Goal: Task Accomplishment & Management: Use online tool/utility

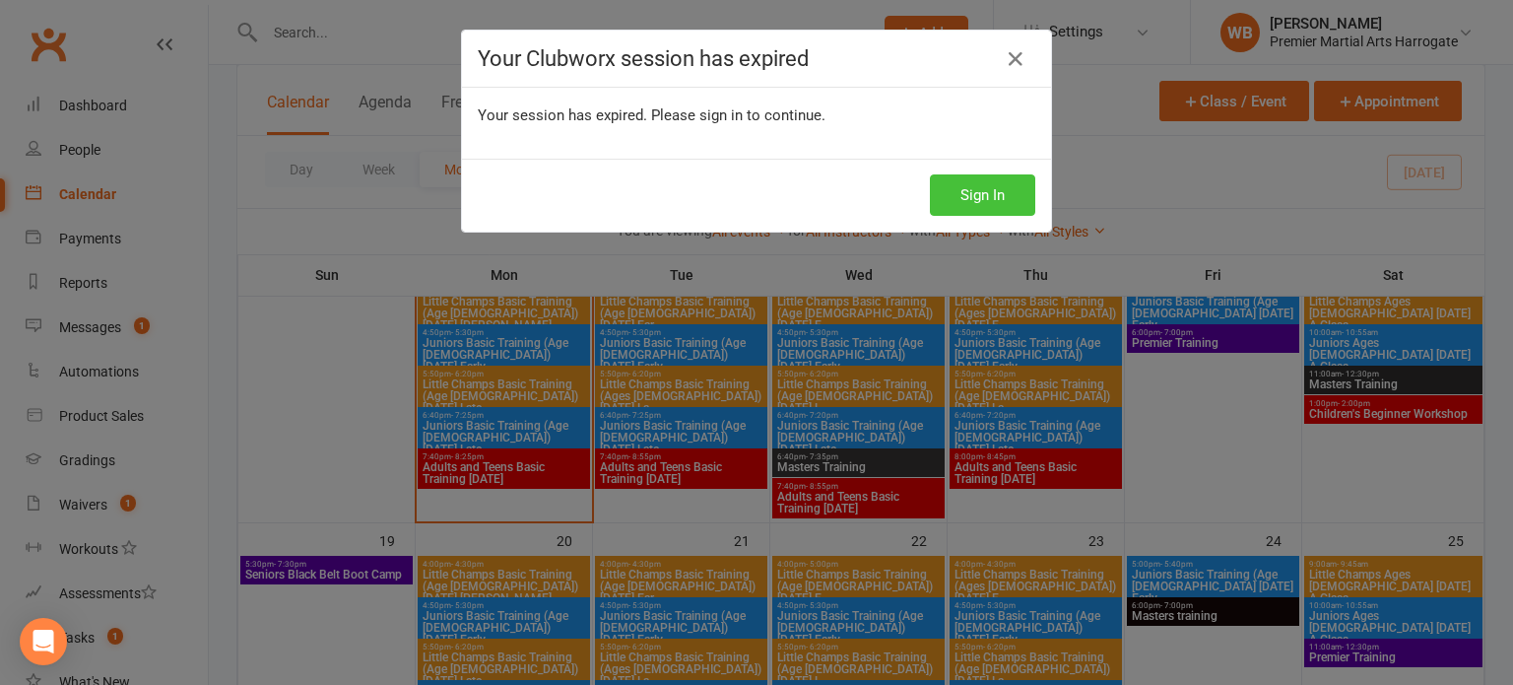
click at [1019, 206] on button "Sign In" at bounding box center [982, 194] width 105 height 41
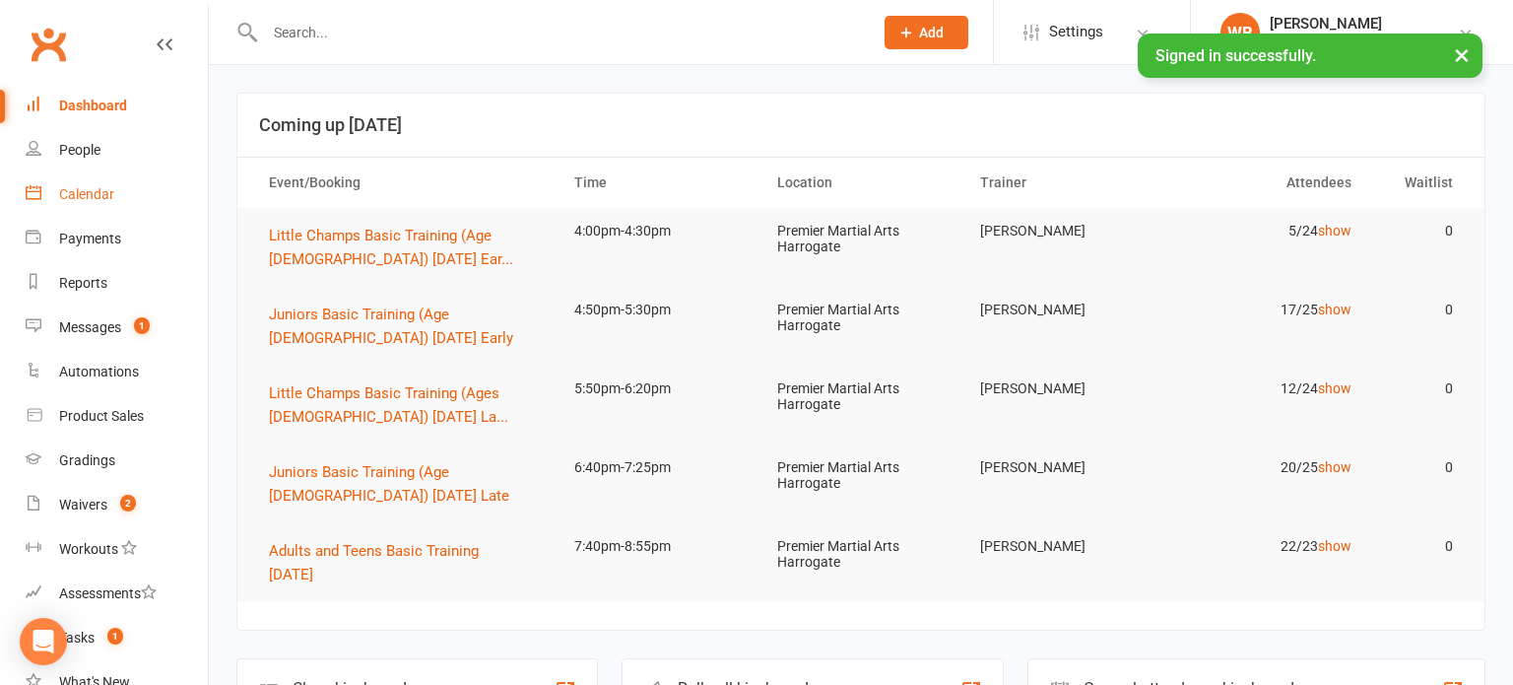
click at [151, 177] on link "Calendar" at bounding box center [117, 194] width 182 height 44
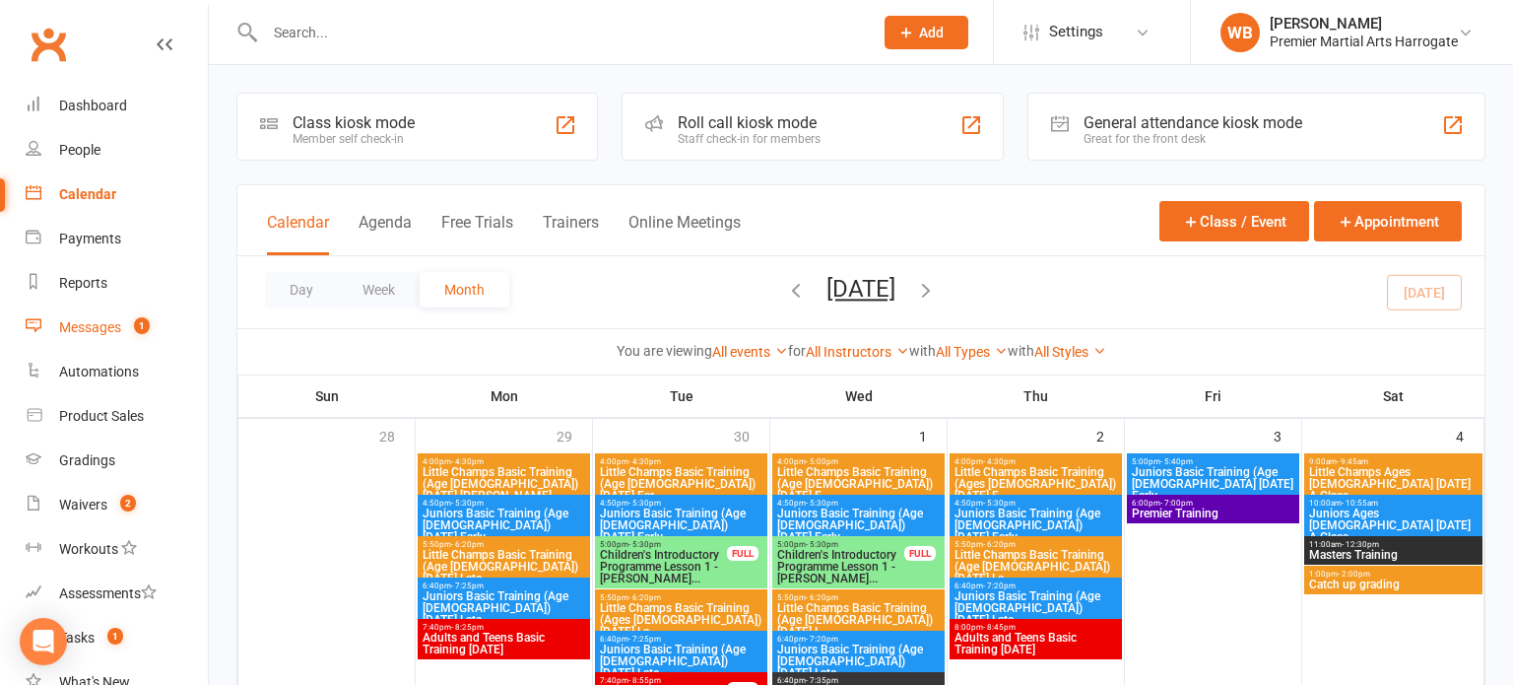
click at [145, 314] on link "Messages 1" at bounding box center [117, 327] width 182 height 44
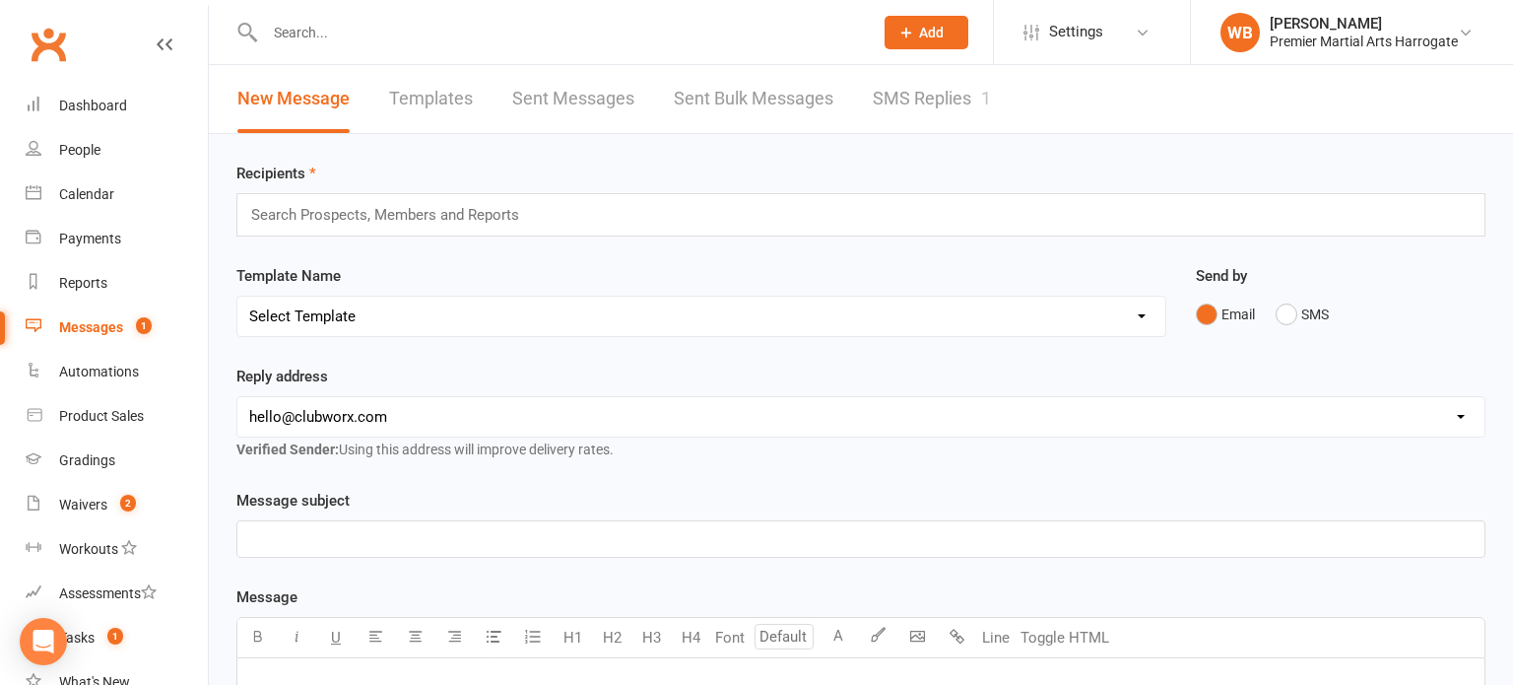
click at [893, 109] on link "SMS Replies 1" at bounding box center [932, 99] width 118 height 68
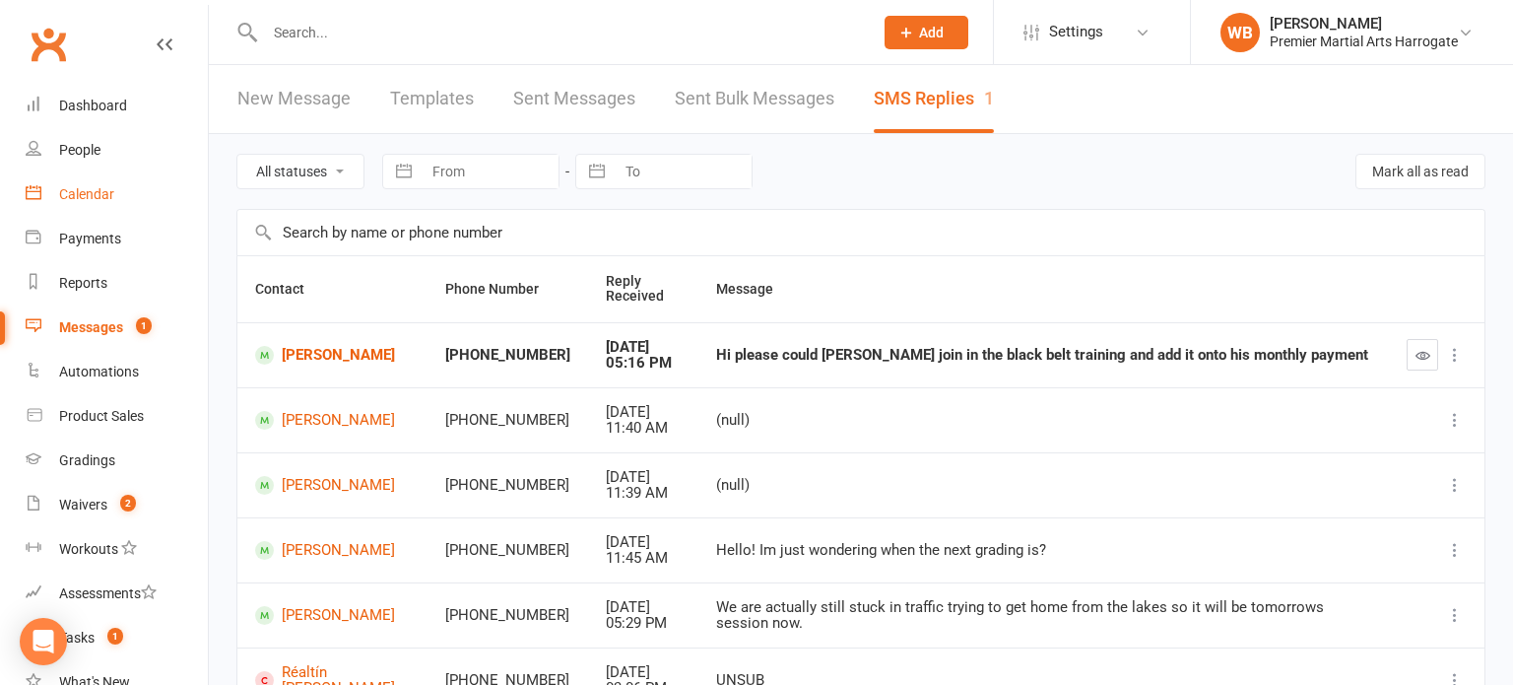
click at [166, 188] on link "Calendar" at bounding box center [117, 194] width 182 height 44
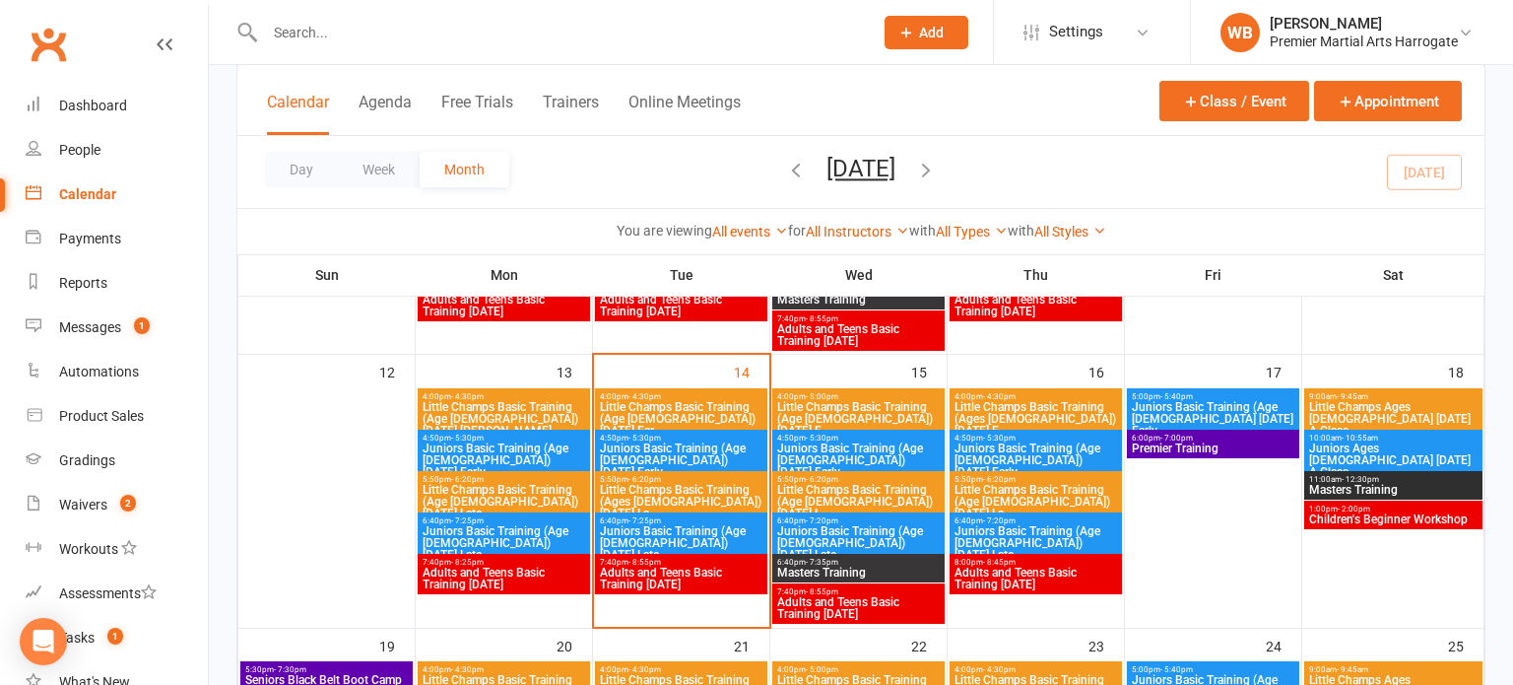
scroll to position [641, 0]
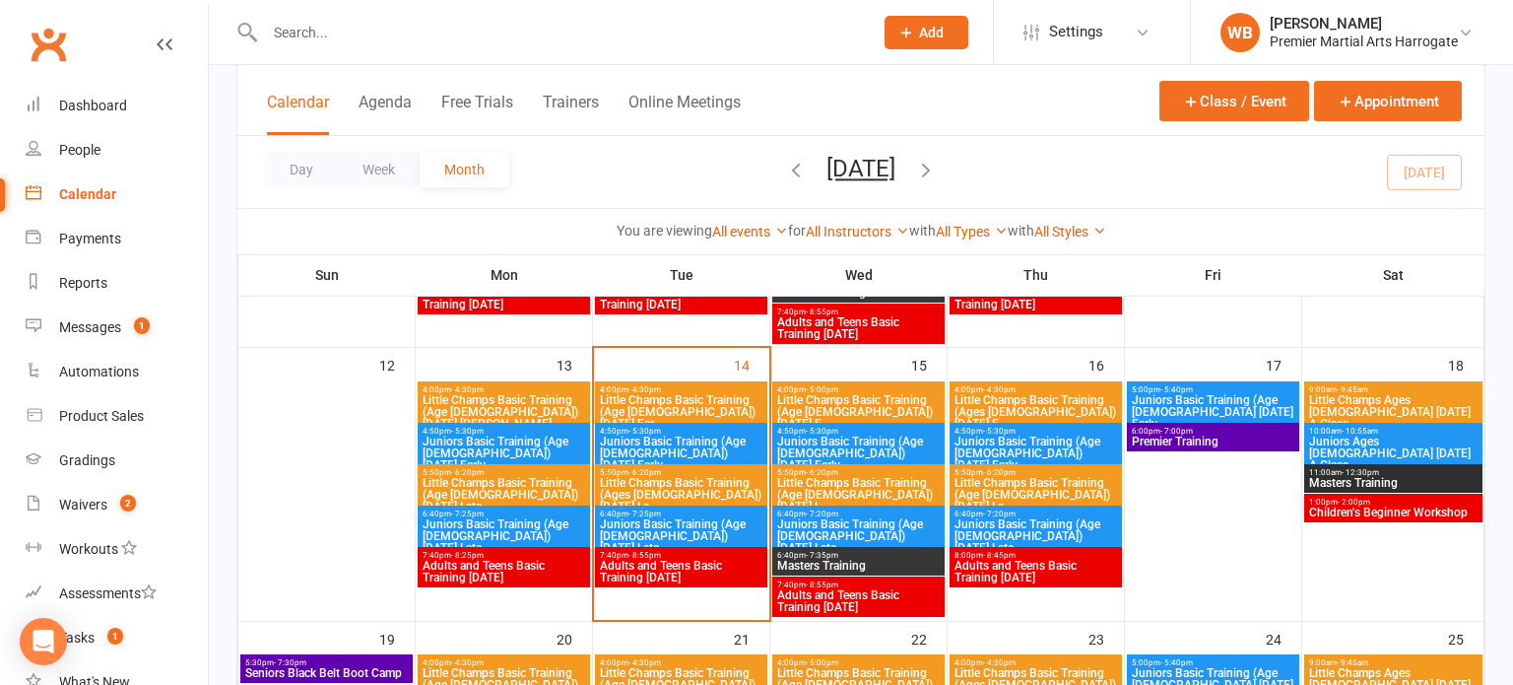
click at [679, 394] on span "Little Champs Basic Training (Age [DEMOGRAPHIC_DATA]) [DATE] Ear..." at bounding box center [681, 411] width 164 height 35
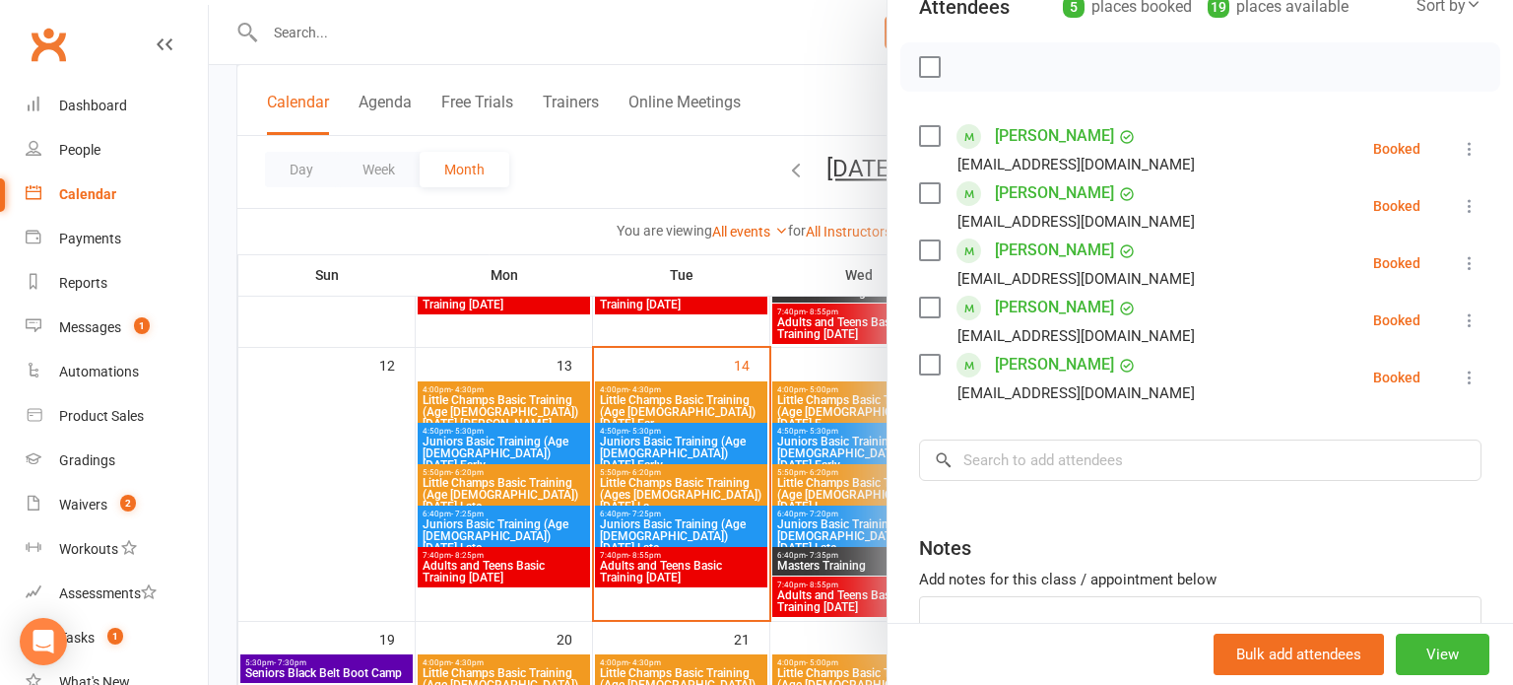
scroll to position [279, 0]
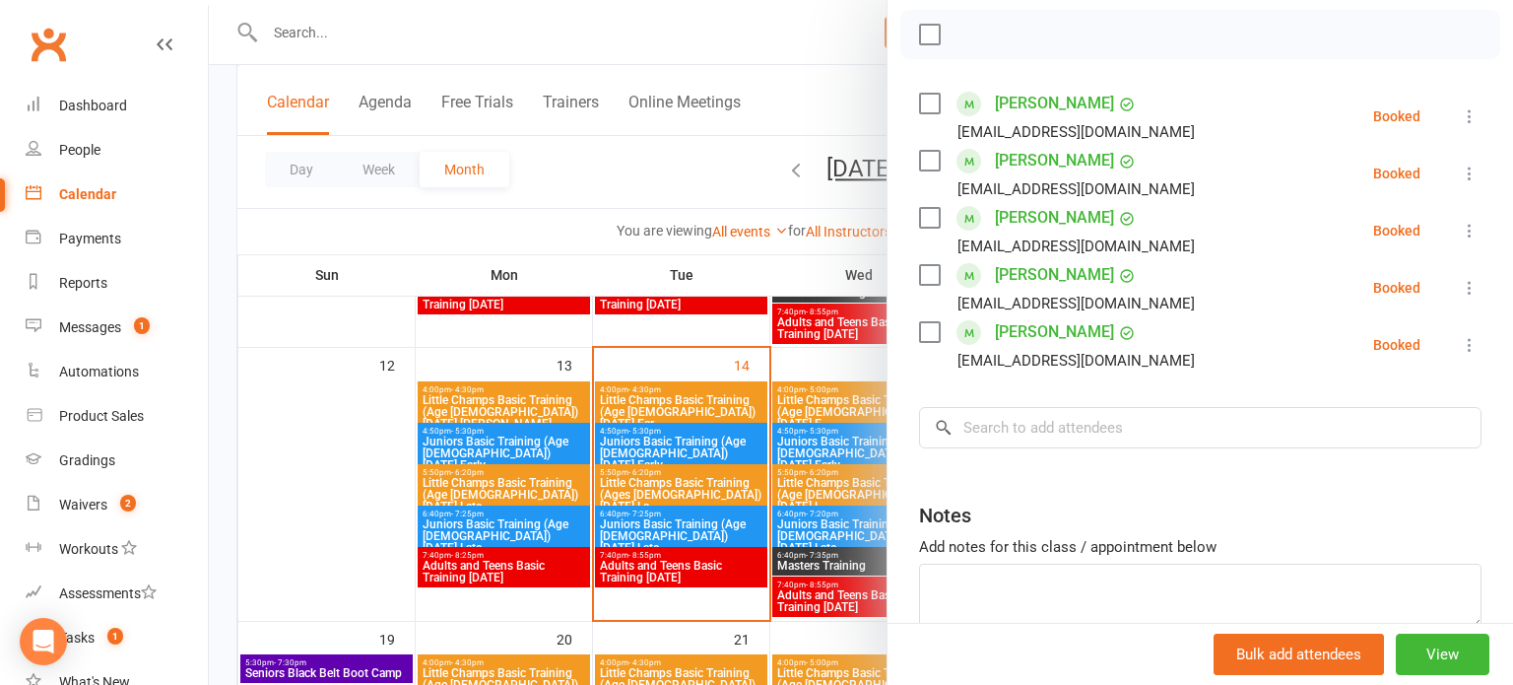
click at [776, 469] on div at bounding box center [861, 342] width 1304 height 685
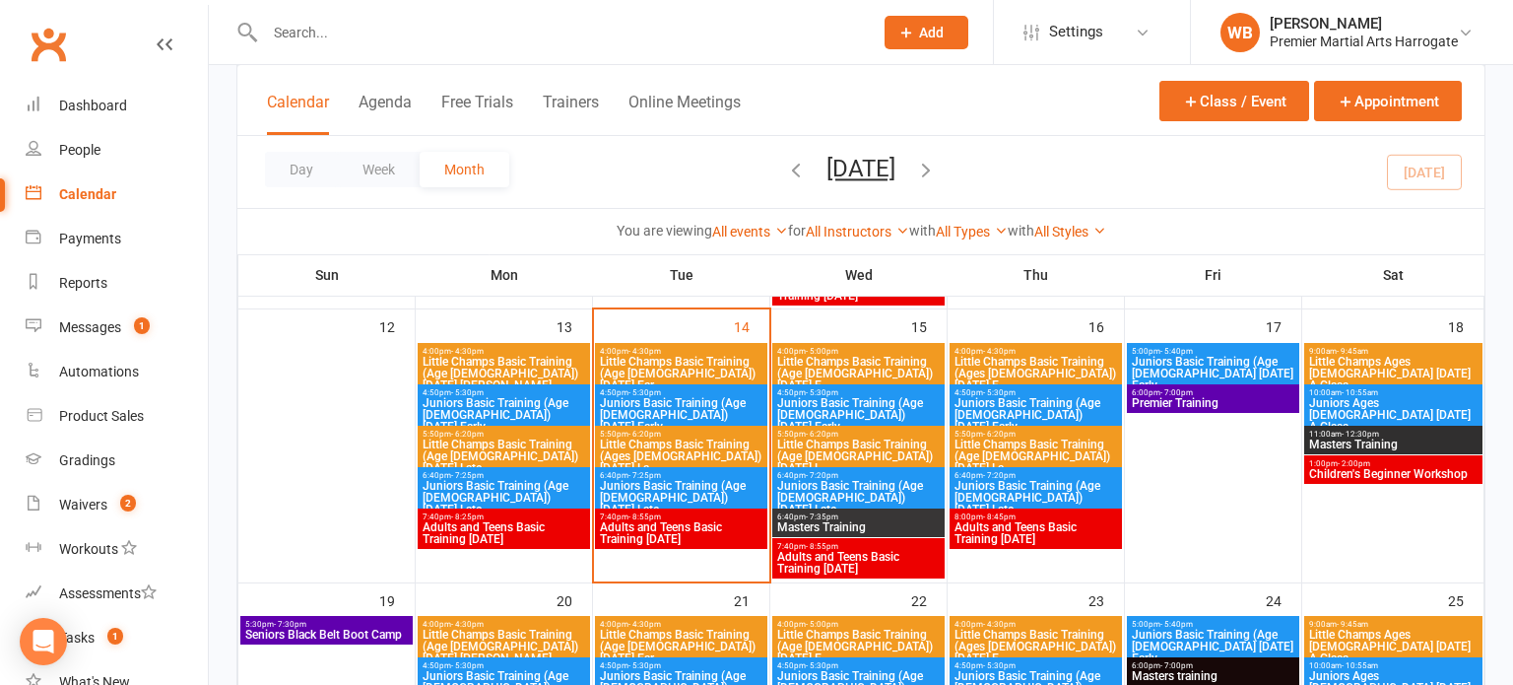
scroll to position [681, 0]
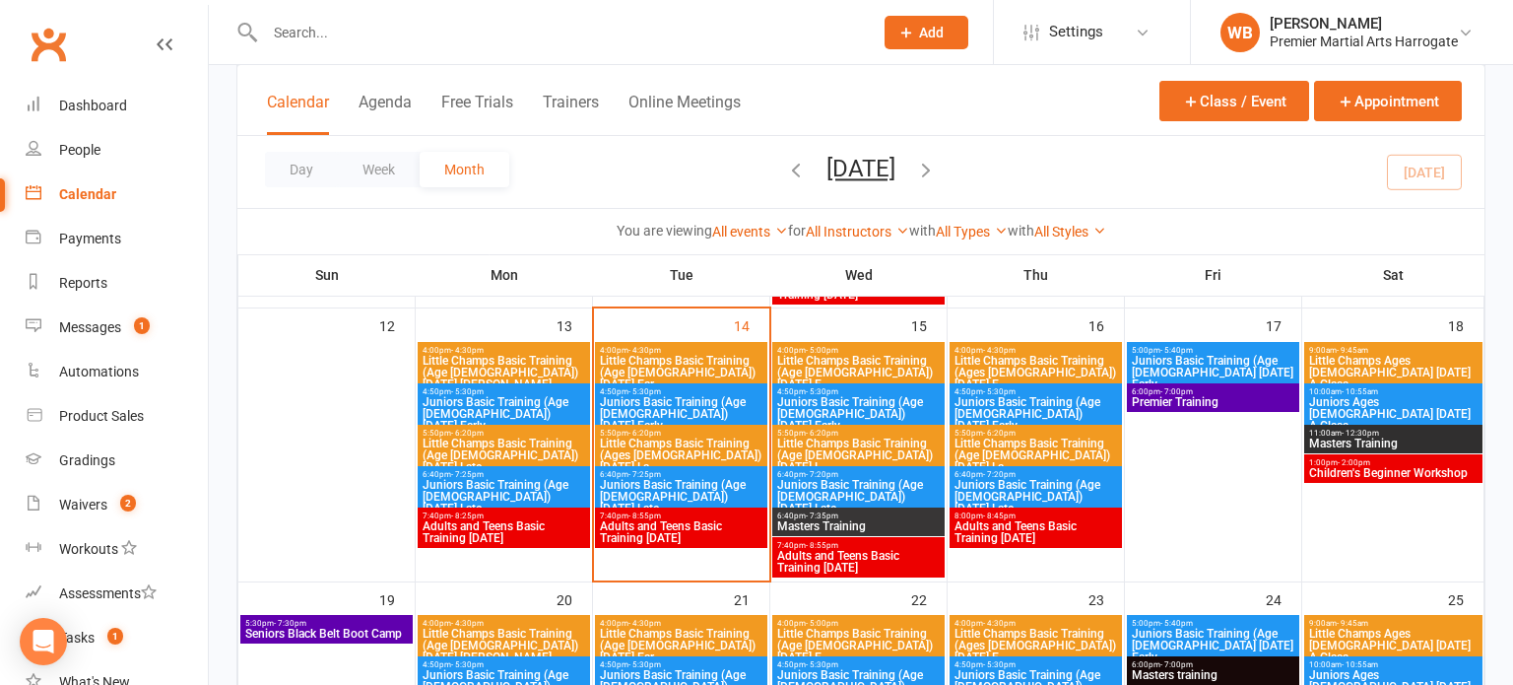
click at [703, 399] on span "Juniors Basic Training (Age [DEMOGRAPHIC_DATA]) [DATE] Early" at bounding box center [681, 413] width 164 height 35
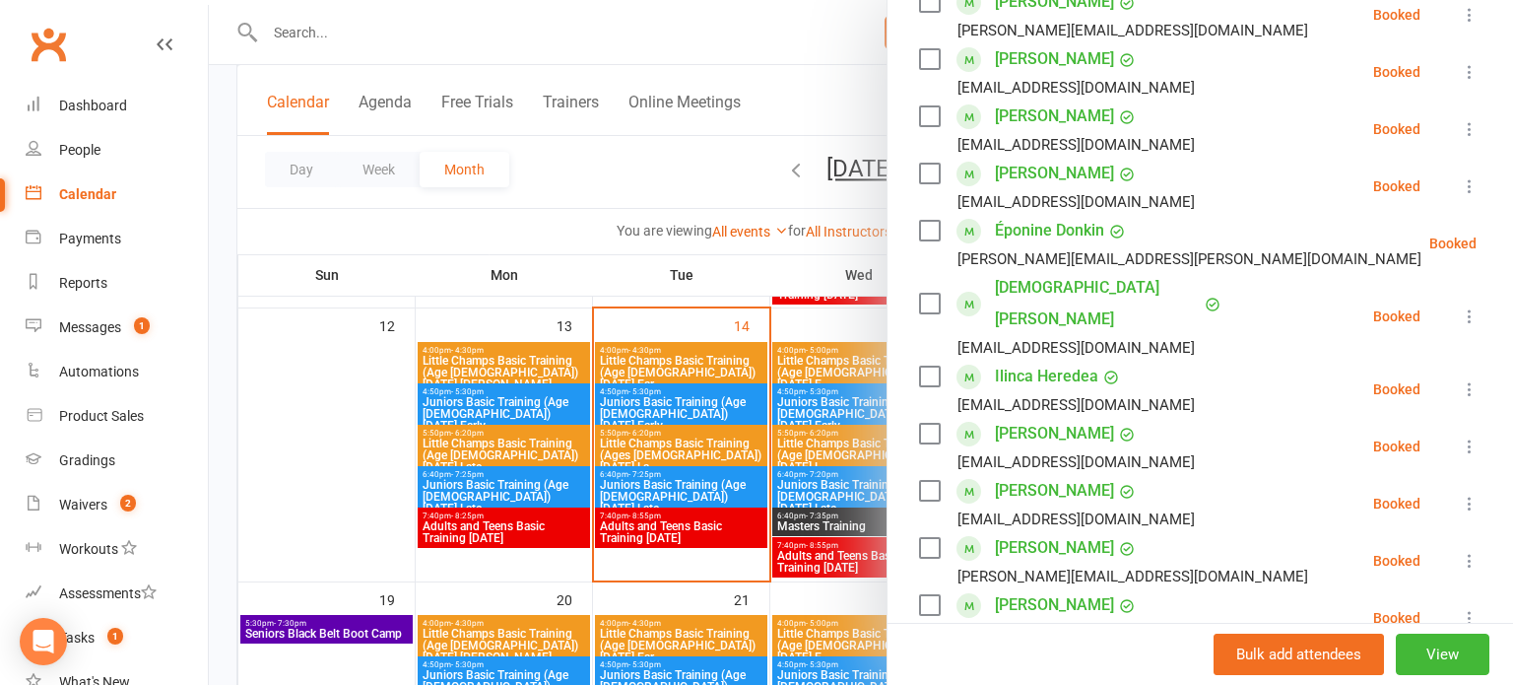
scroll to position [553, 0]
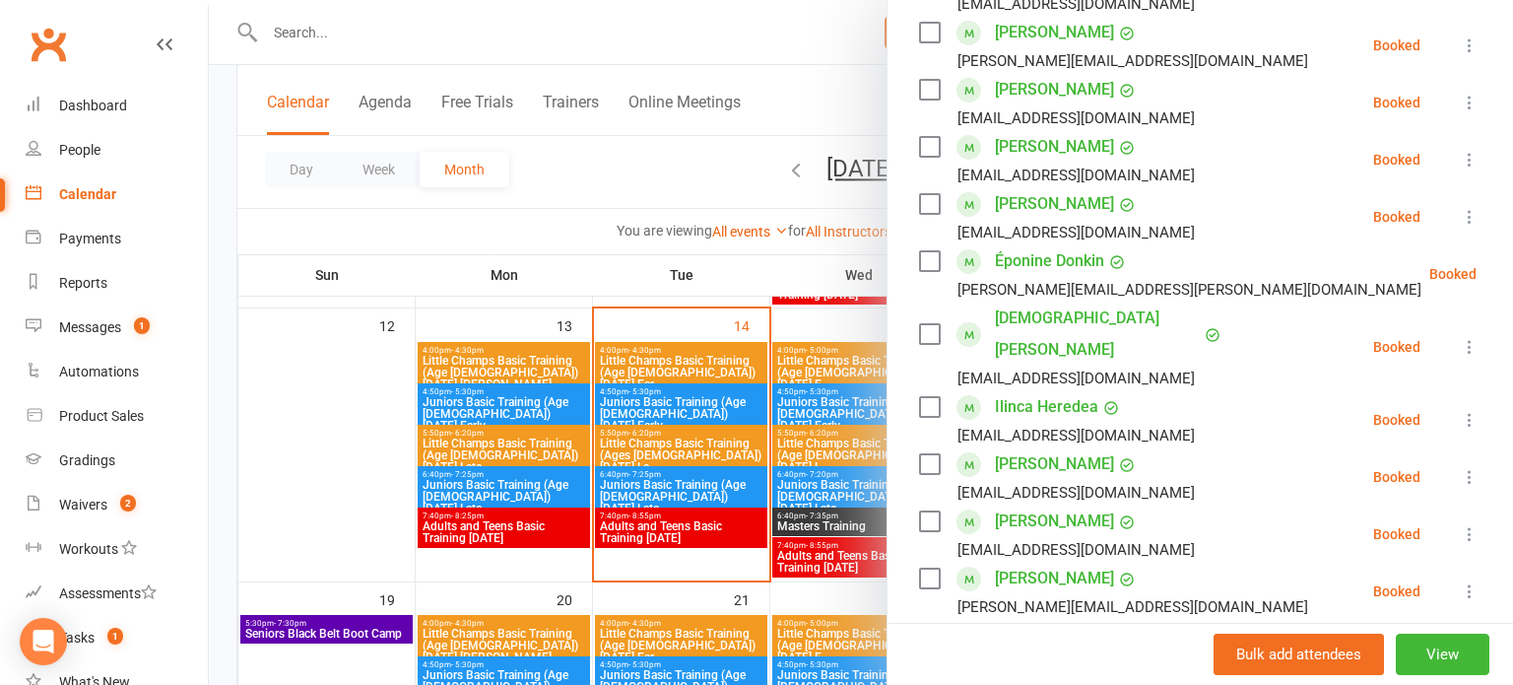
click at [718, 433] on div at bounding box center [861, 342] width 1304 height 685
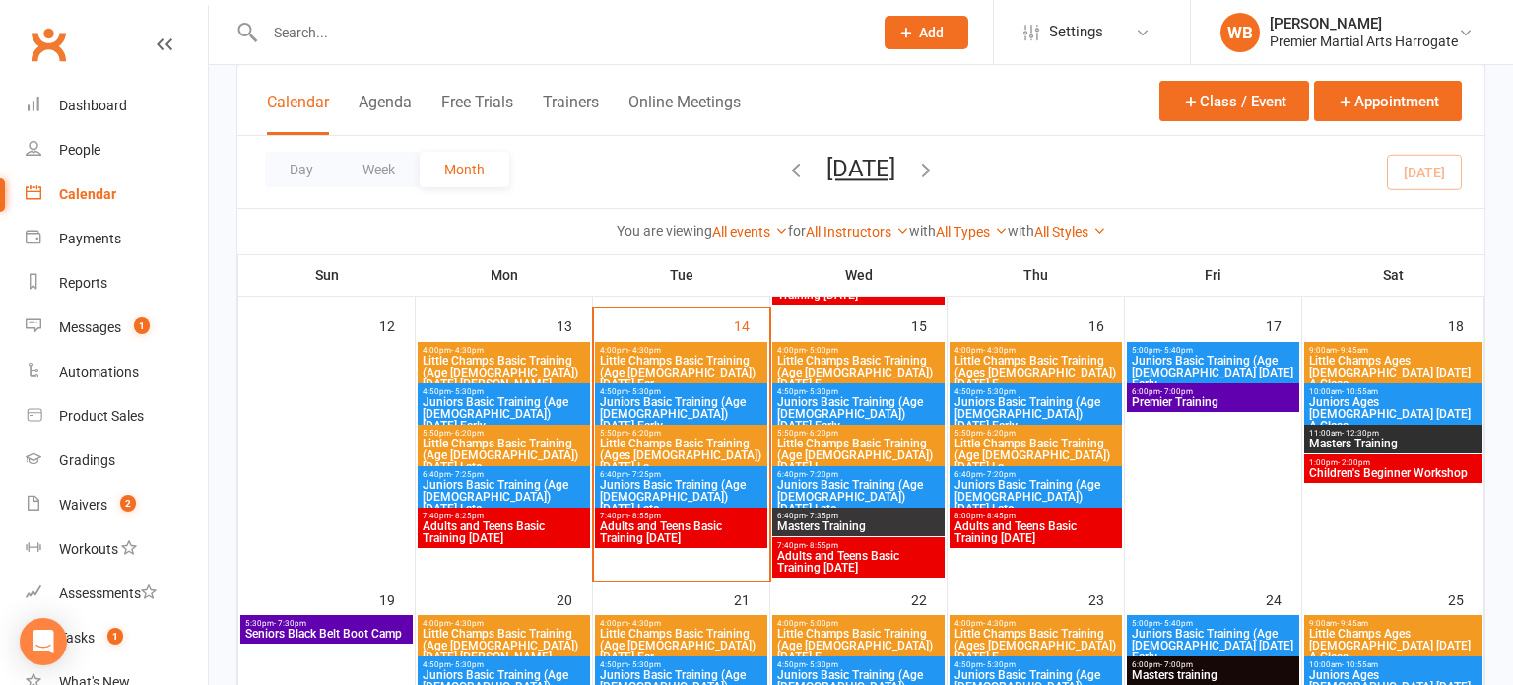
click at [715, 439] on span "Little Champs Basic Training (Ages [DEMOGRAPHIC_DATA]) [DATE] La..." at bounding box center [681, 454] width 164 height 35
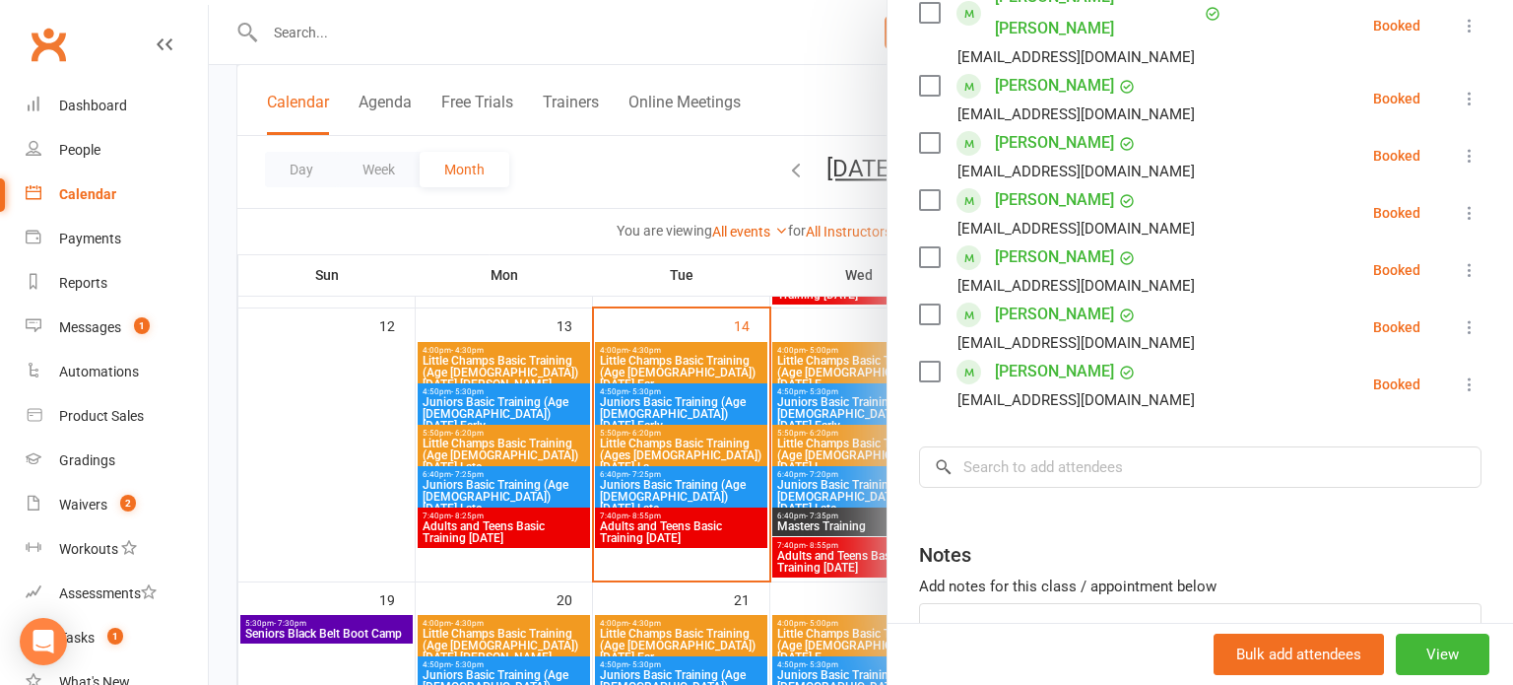
scroll to position [687, 0]
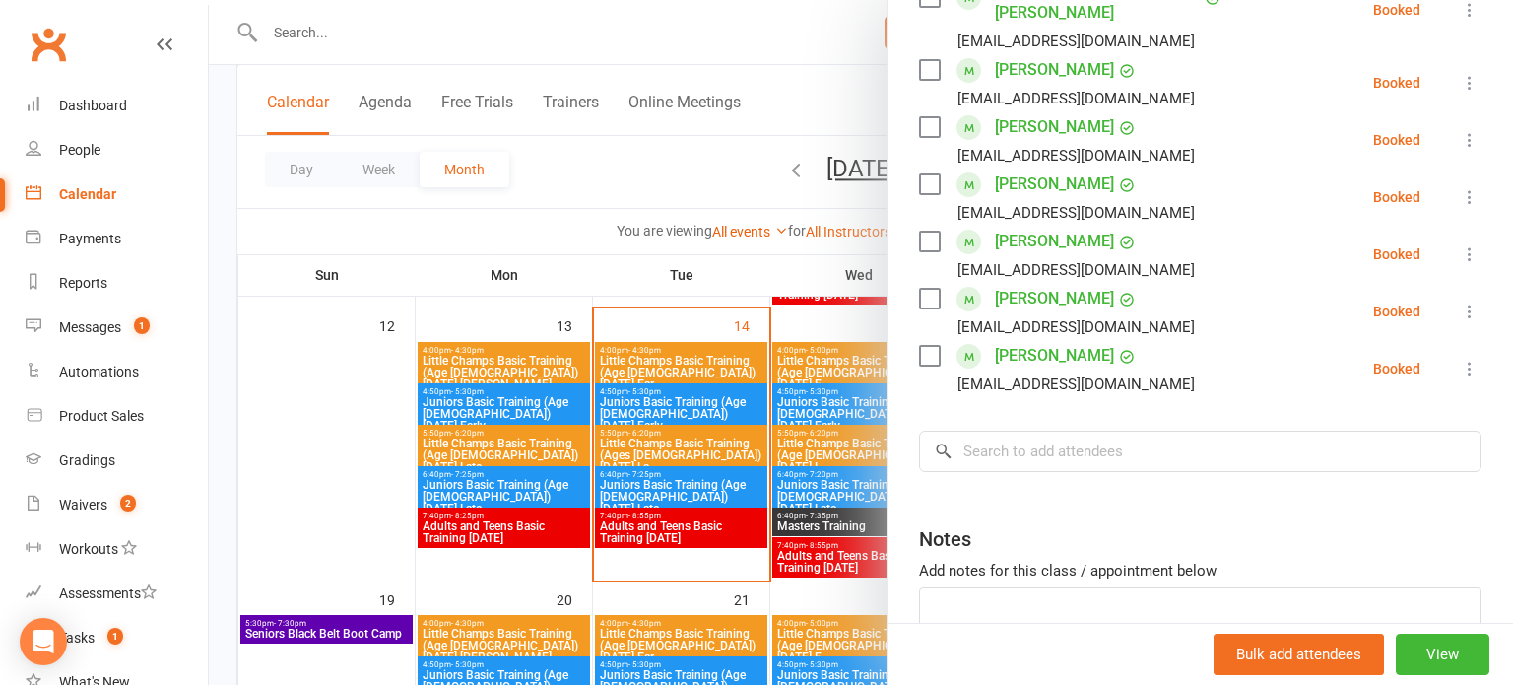
click at [762, 491] on div at bounding box center [861, 342] width 1304 height 685
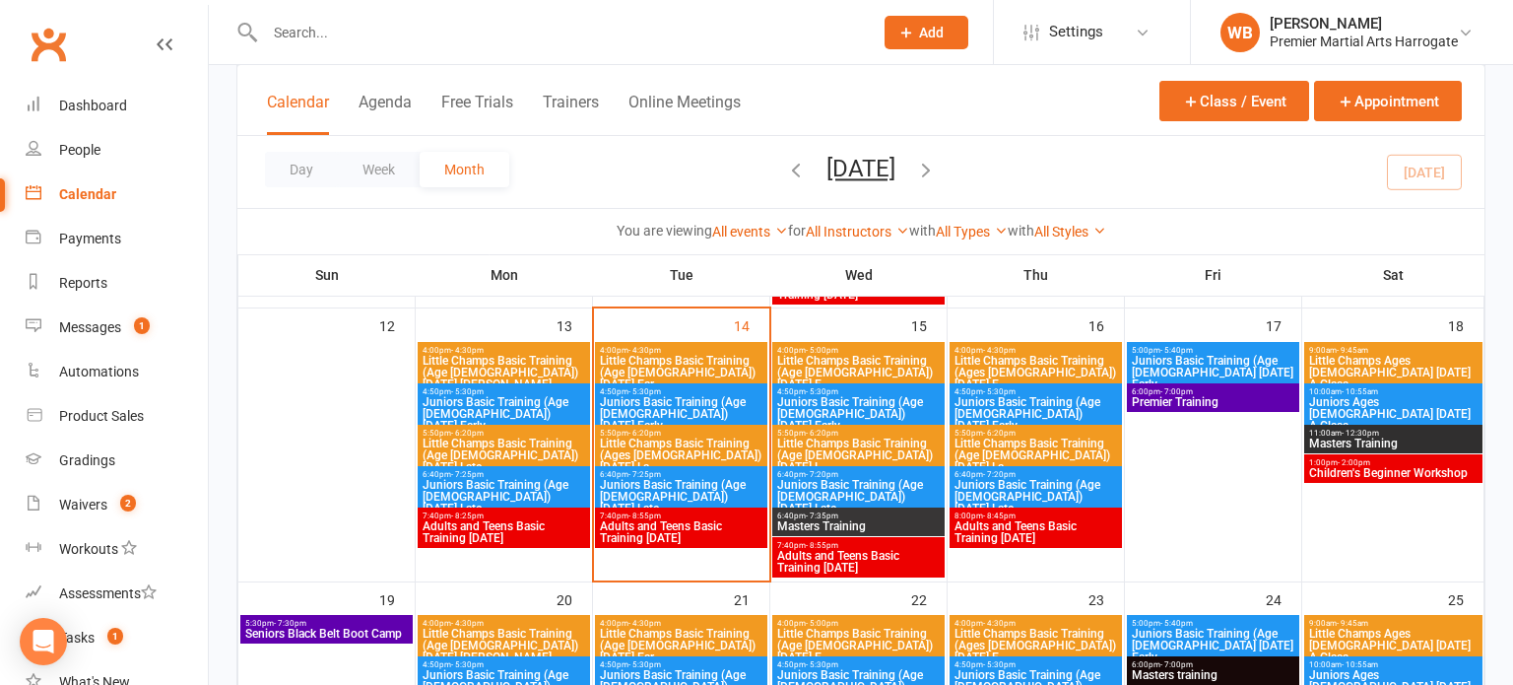
click at [754, 489] on span "Juniors Basic Training (Age [DEMOGRAPHIC_DATA]) [DATE] Late" at bounding box center [681, 496] width 164 height 35
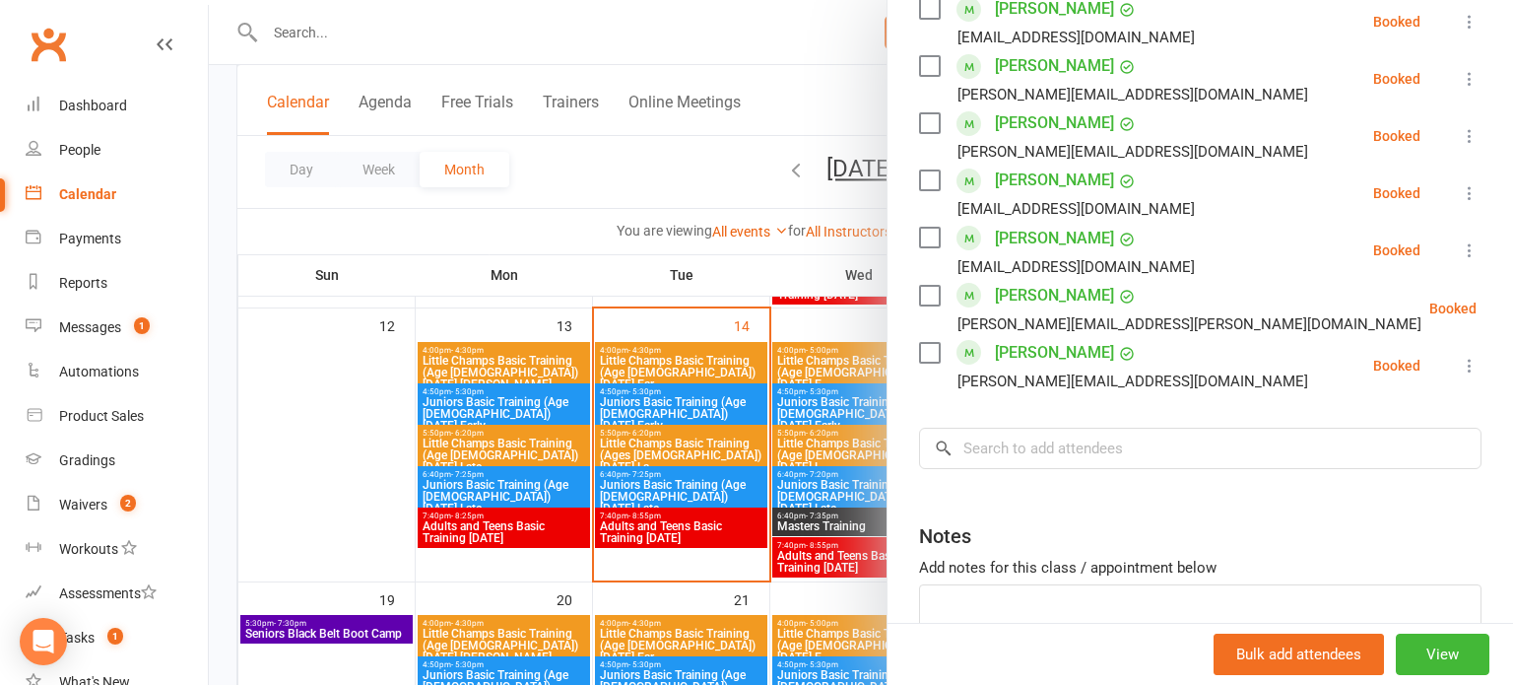
scroll to position [1209, 0]
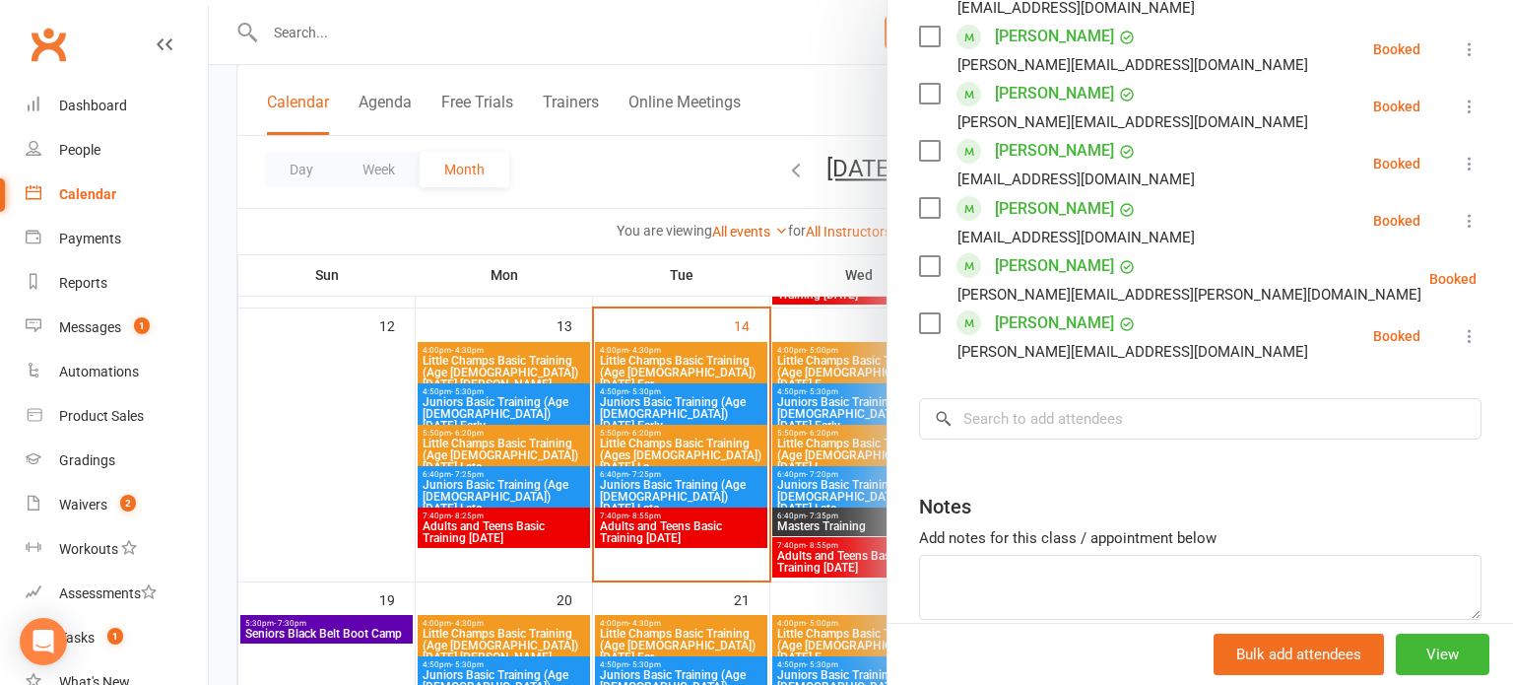
click at [705, 544] on div at bounding box center [861, 342] width 1304 height 685
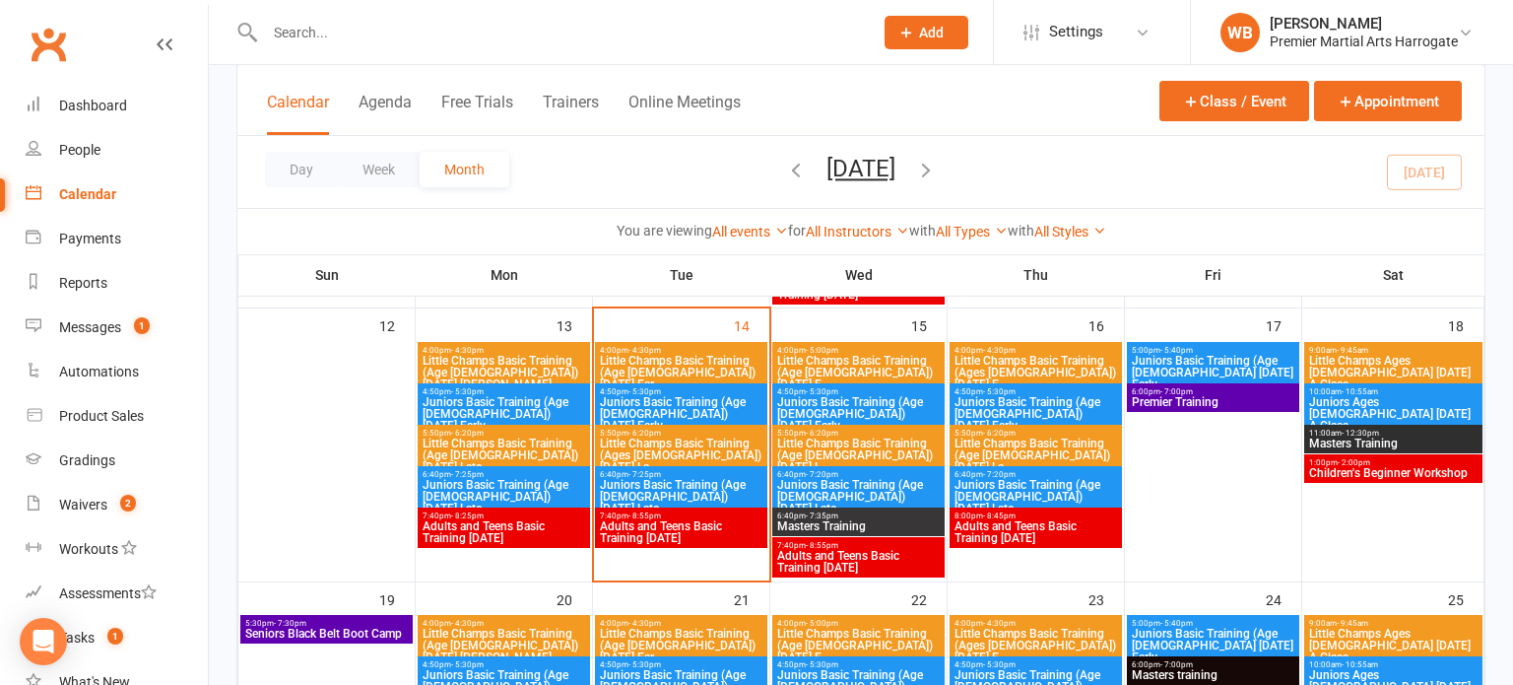
click at [709, 529] on span "Adults and Teens Basic Training [DATE]" at bounding box center [681, 532] width 164 height 24
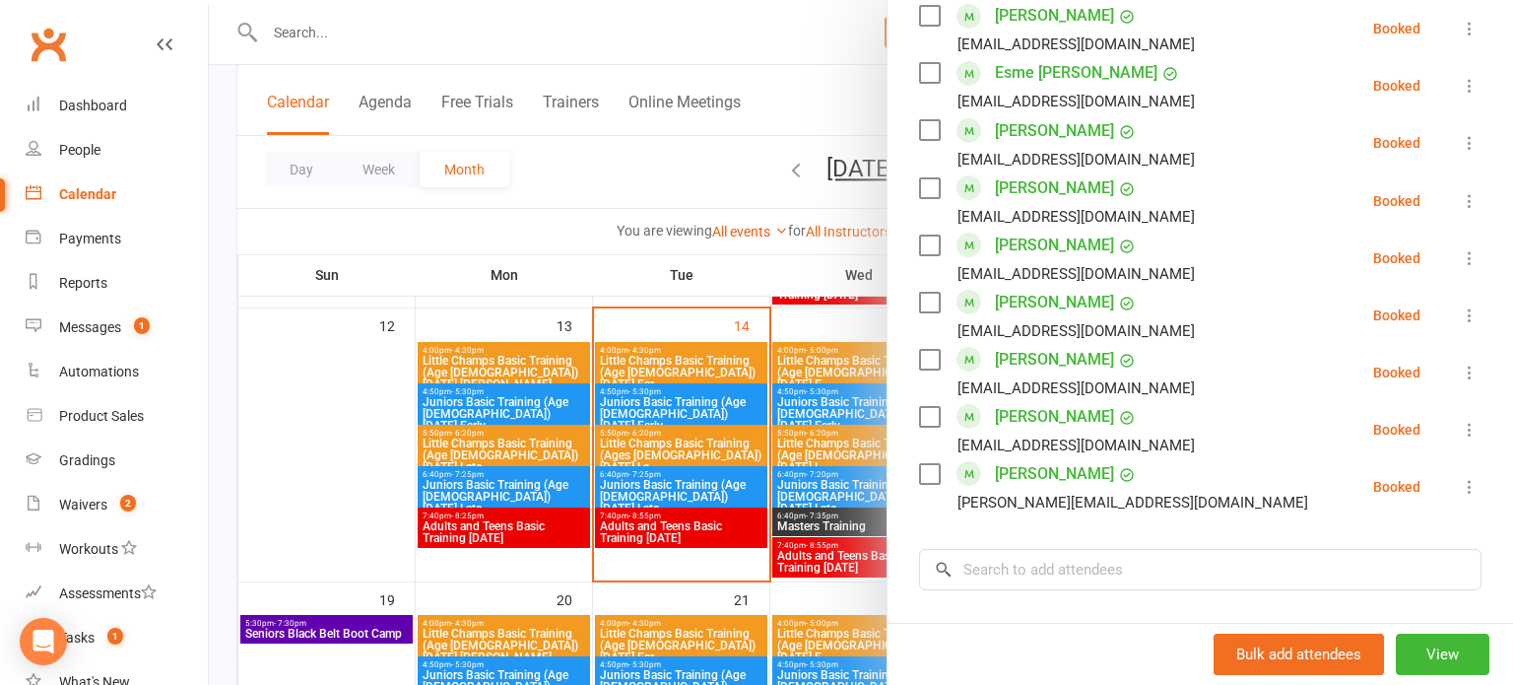
scroll to position [1352, 0]
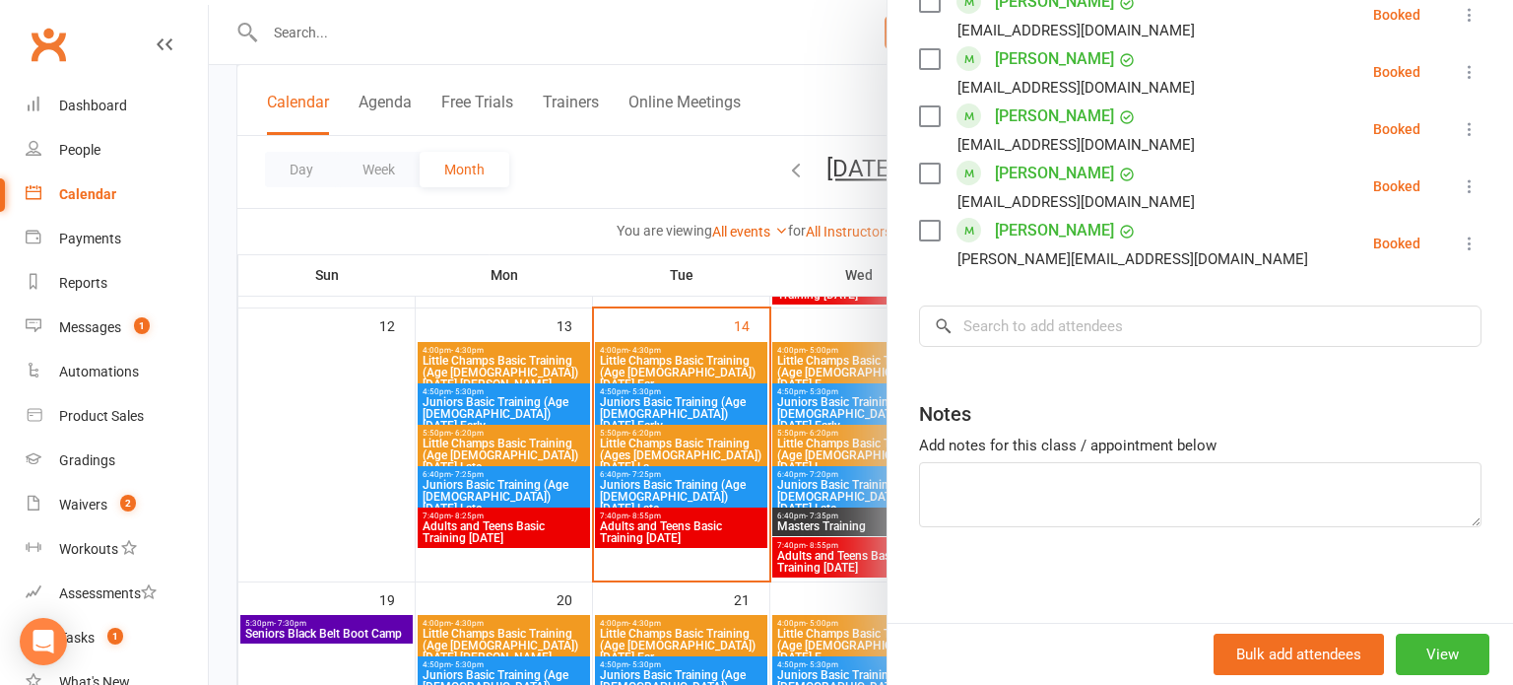
click at [682, 480] on div at bounding box center [861, 342] width 1304 height 685
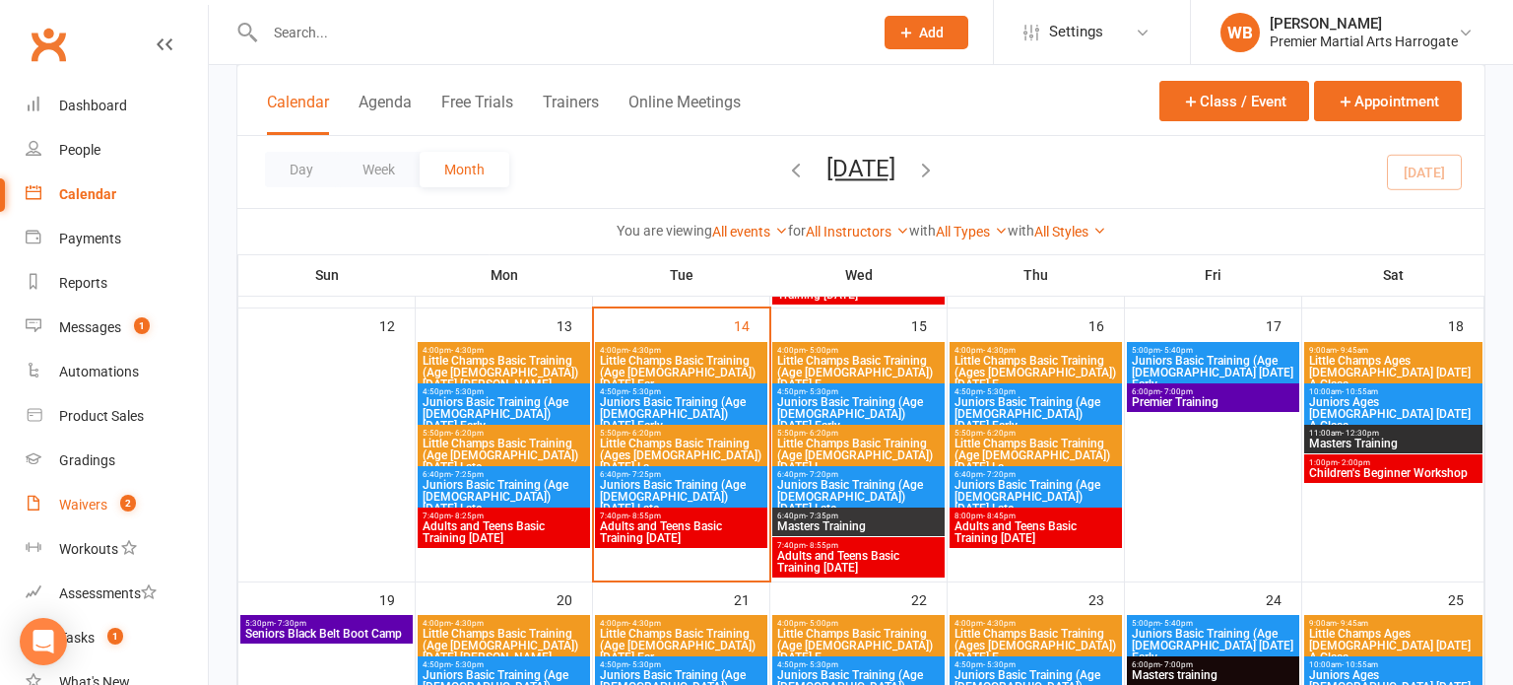
click at [109, 493] on link "Waivers 2" at bounding box center [117, 505] width 182 height 44
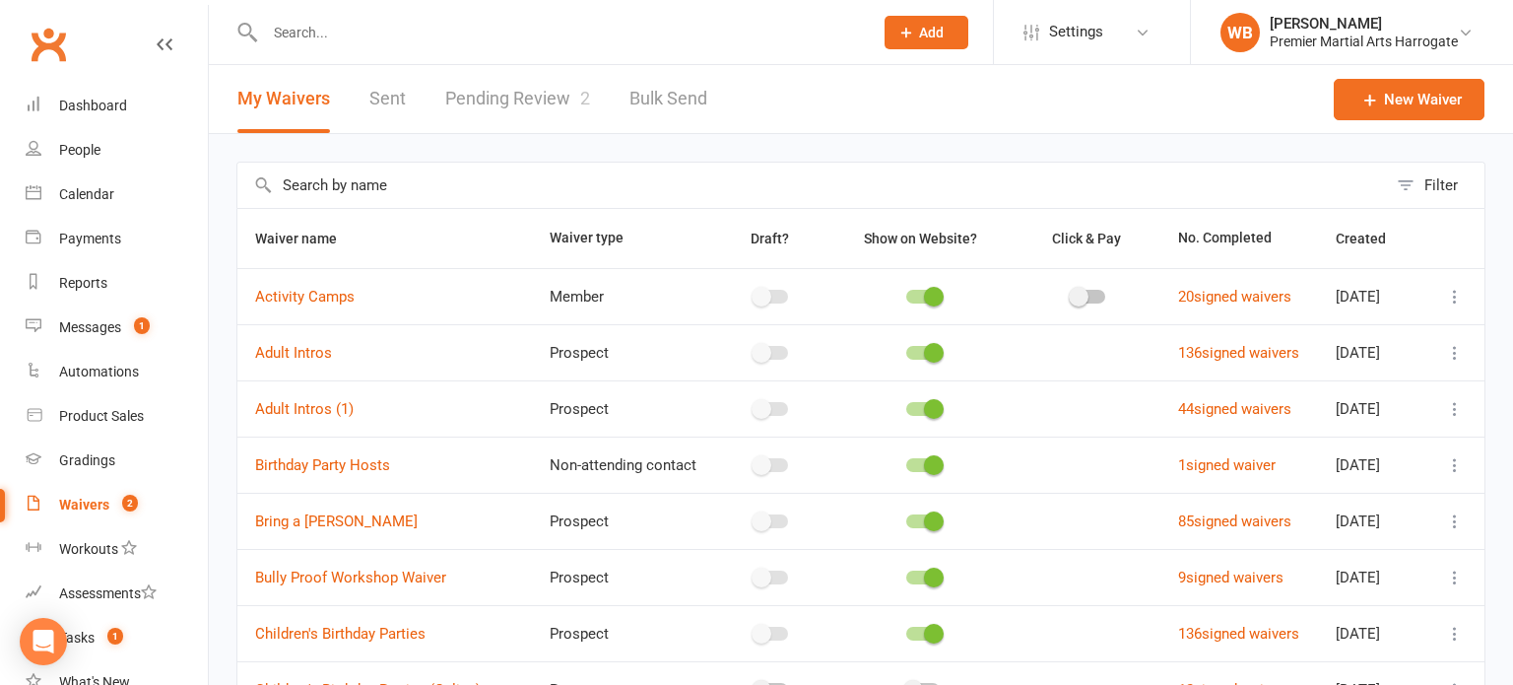
click at [541, 101] on link "Pending Review 2" at bounding box center [517, 99] width 145 height 68
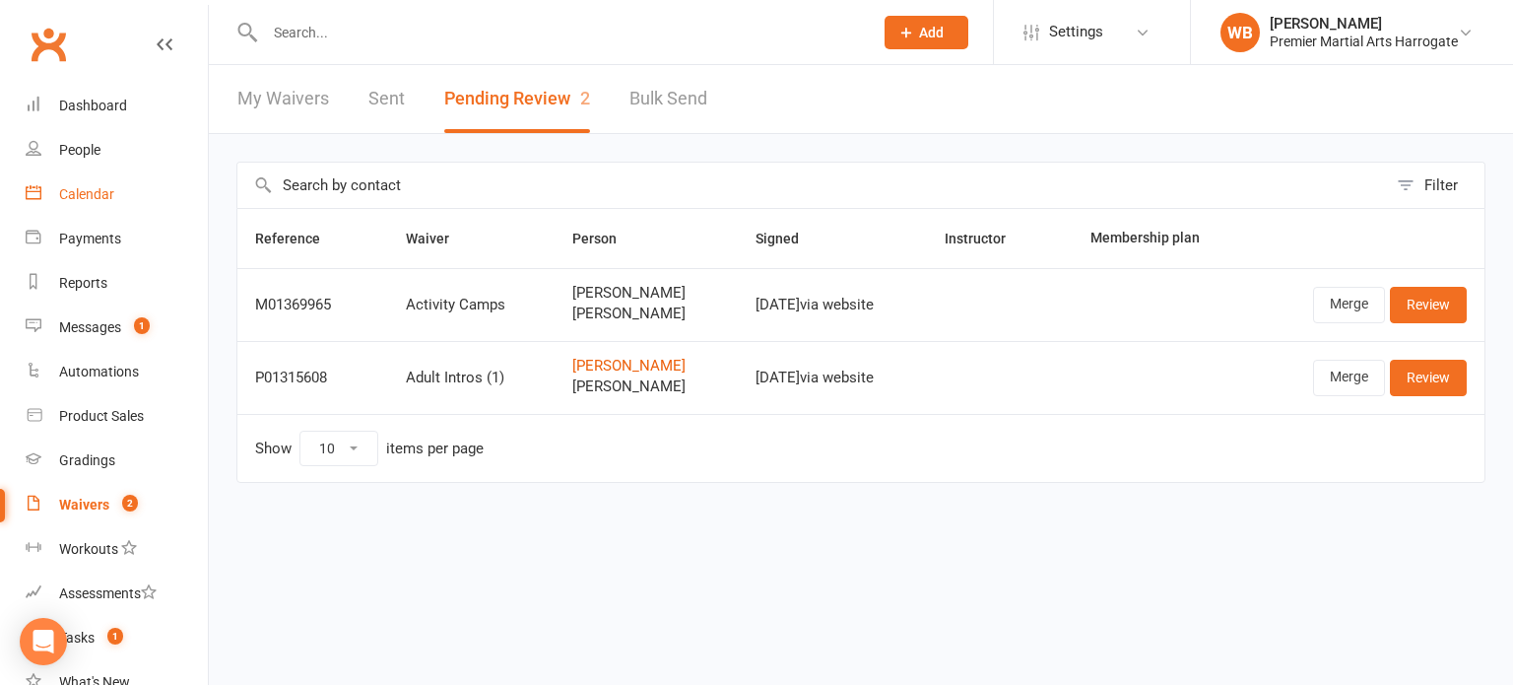
click at [135, 184] on link "Calendar" at bounding box center [117, 194] width 182 height 44
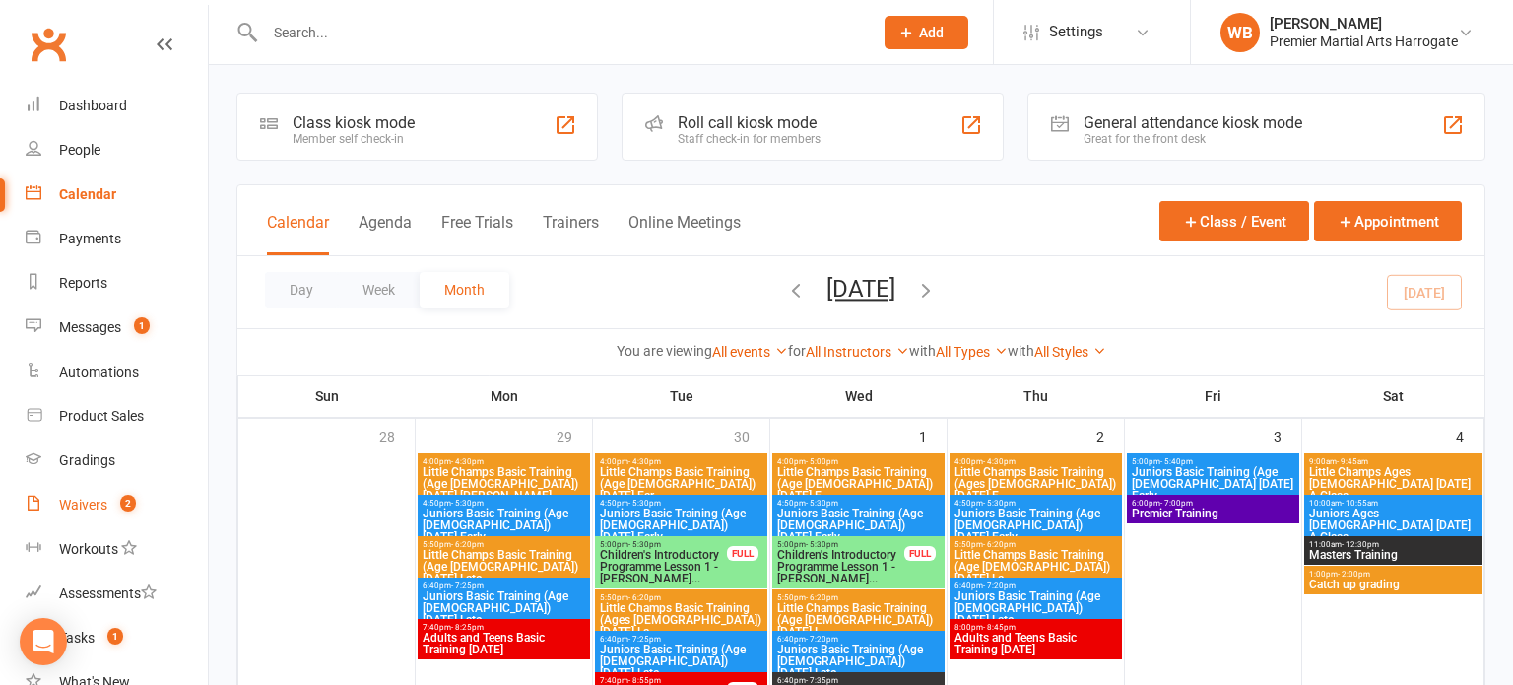
click at [129, 506] on span "2" at bounding box center [128, 502] width 16 height 17
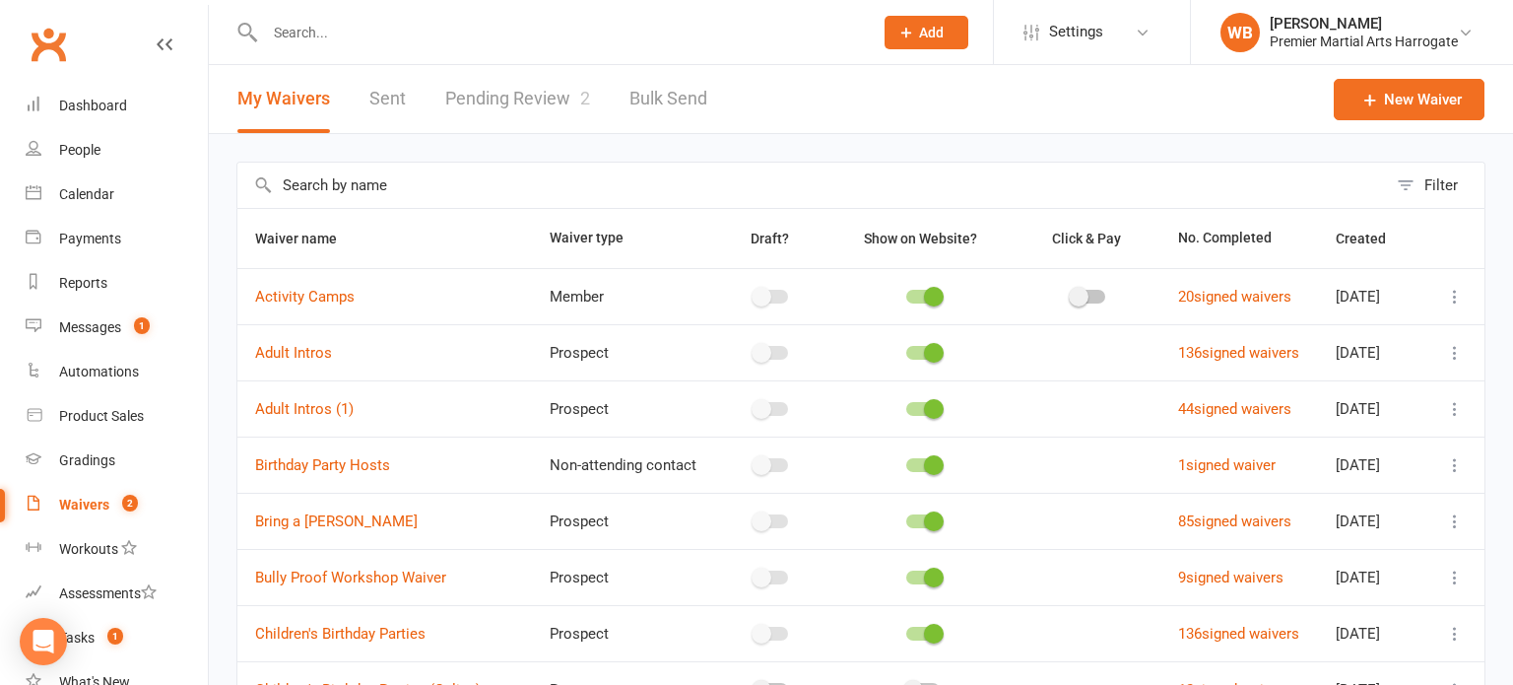
click at [548, 85] on link "Pending Review 2" at bounding box center [517, 99] width 145 height 68
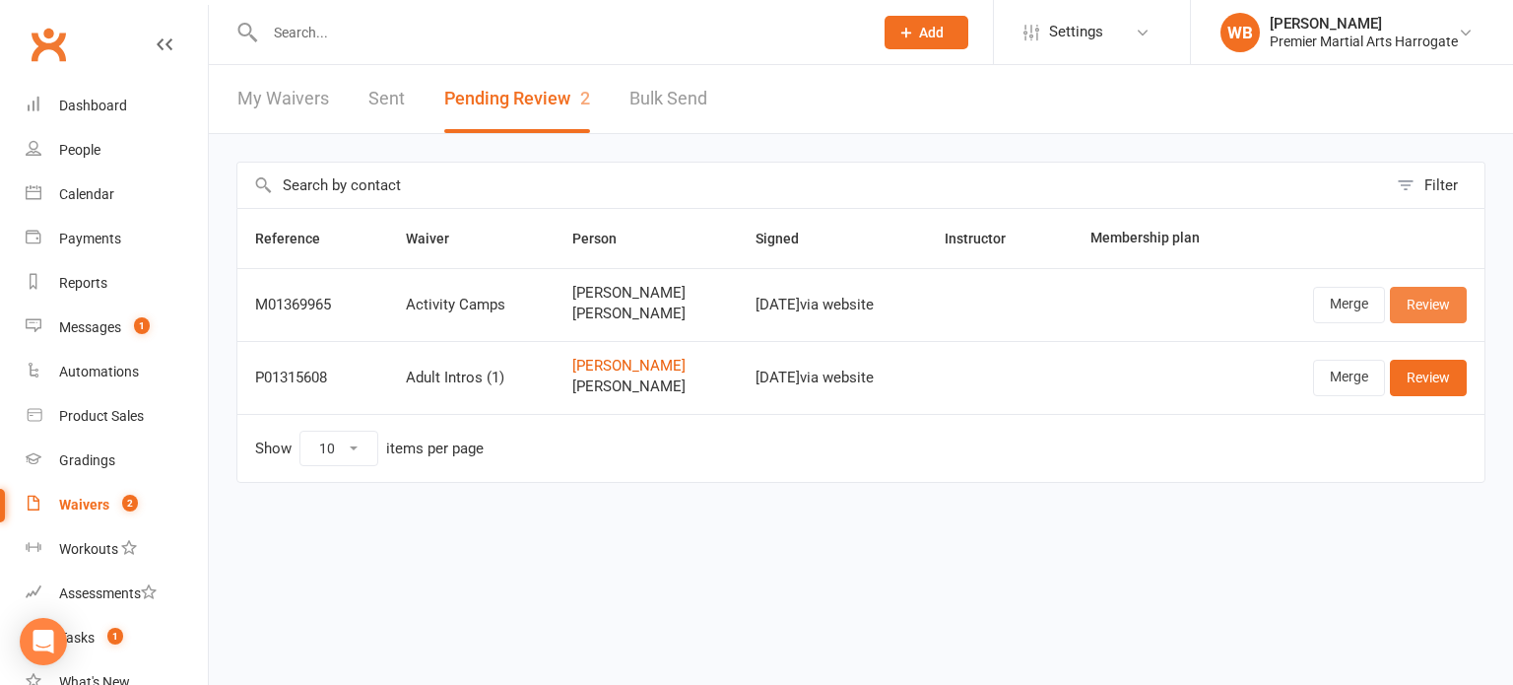
click at [1435, 313] on link "Review" at bounding box center [1428, 304] width 77 height 35
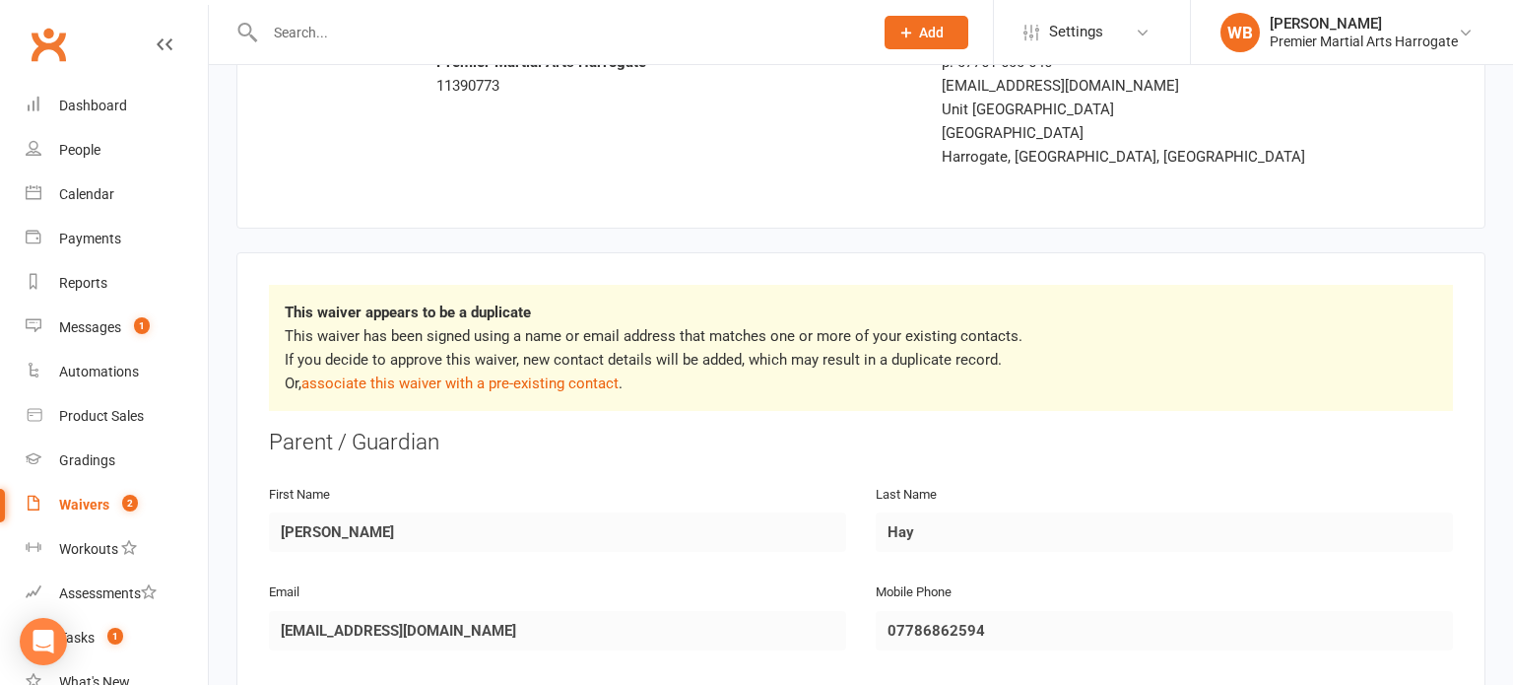
scroll to position [143, 0]
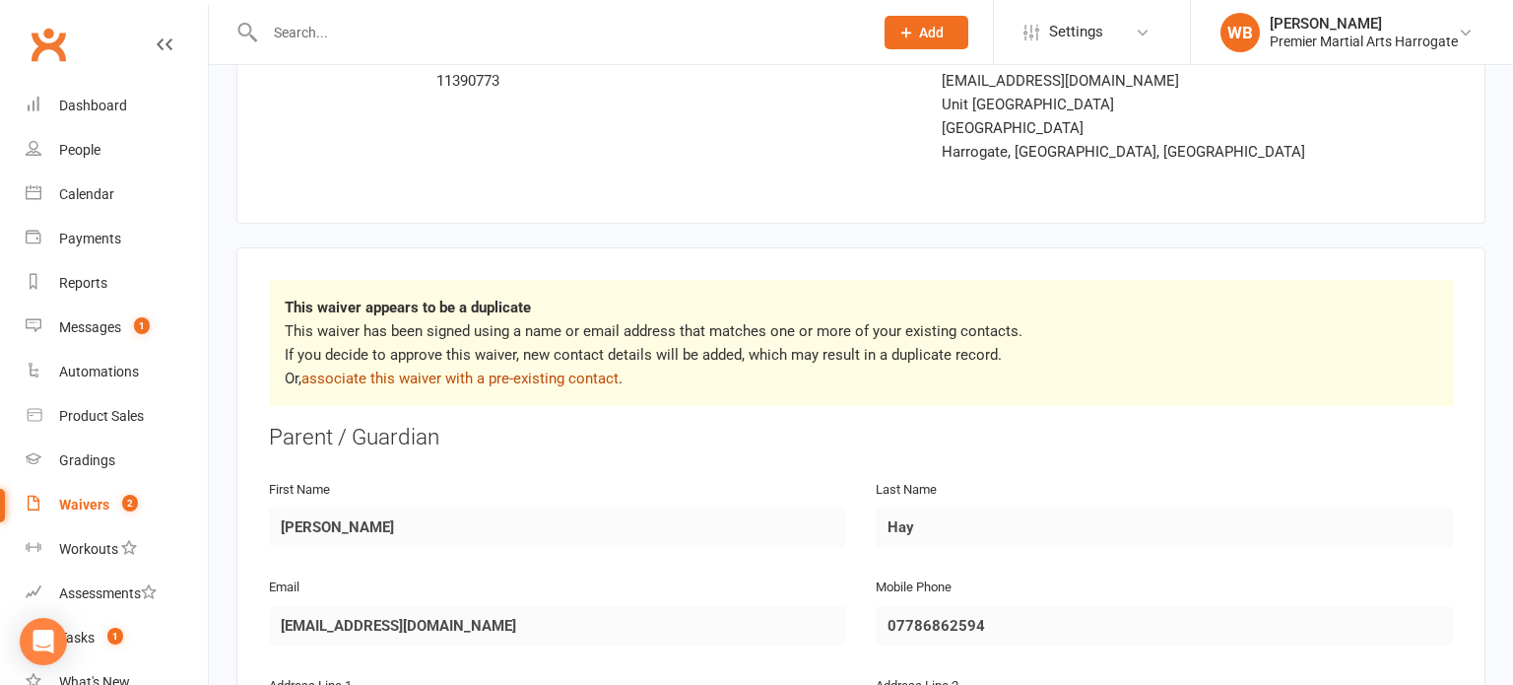
click at [581, 381] on link "associate this waiver with a pre-existing contact" at bounding box center [459, 378] width 317 height 18
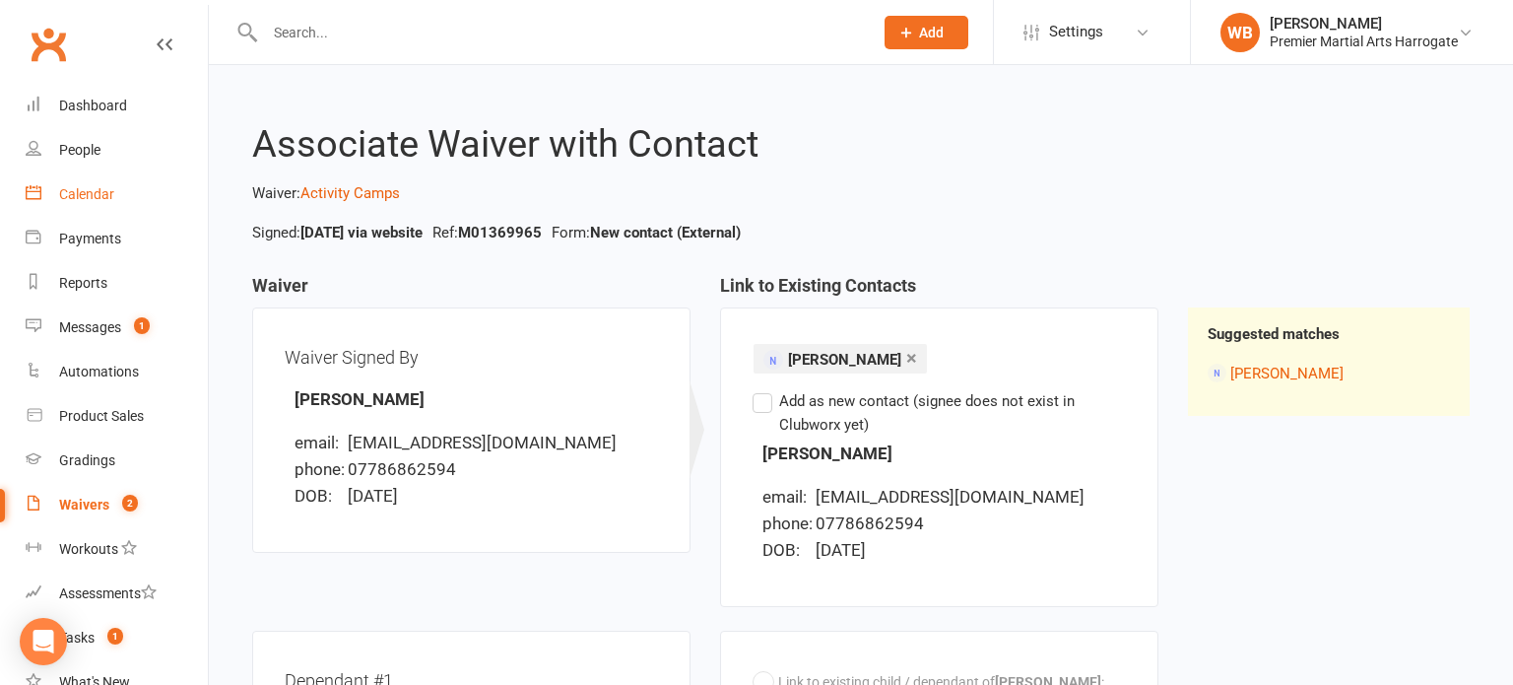
click at [126, 199] on link "Calendar" at bounding box center [117, 194] width 182 height 44
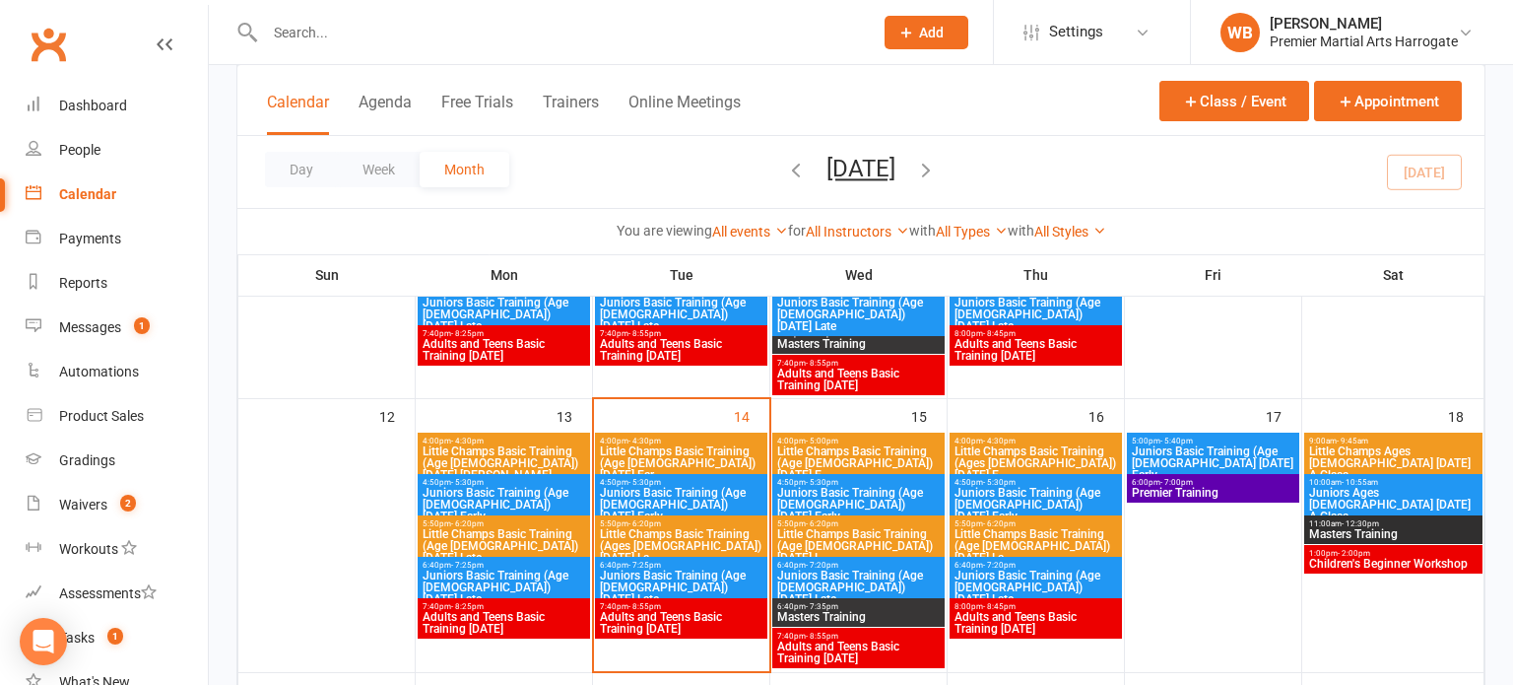
scroll to position [593, 0]
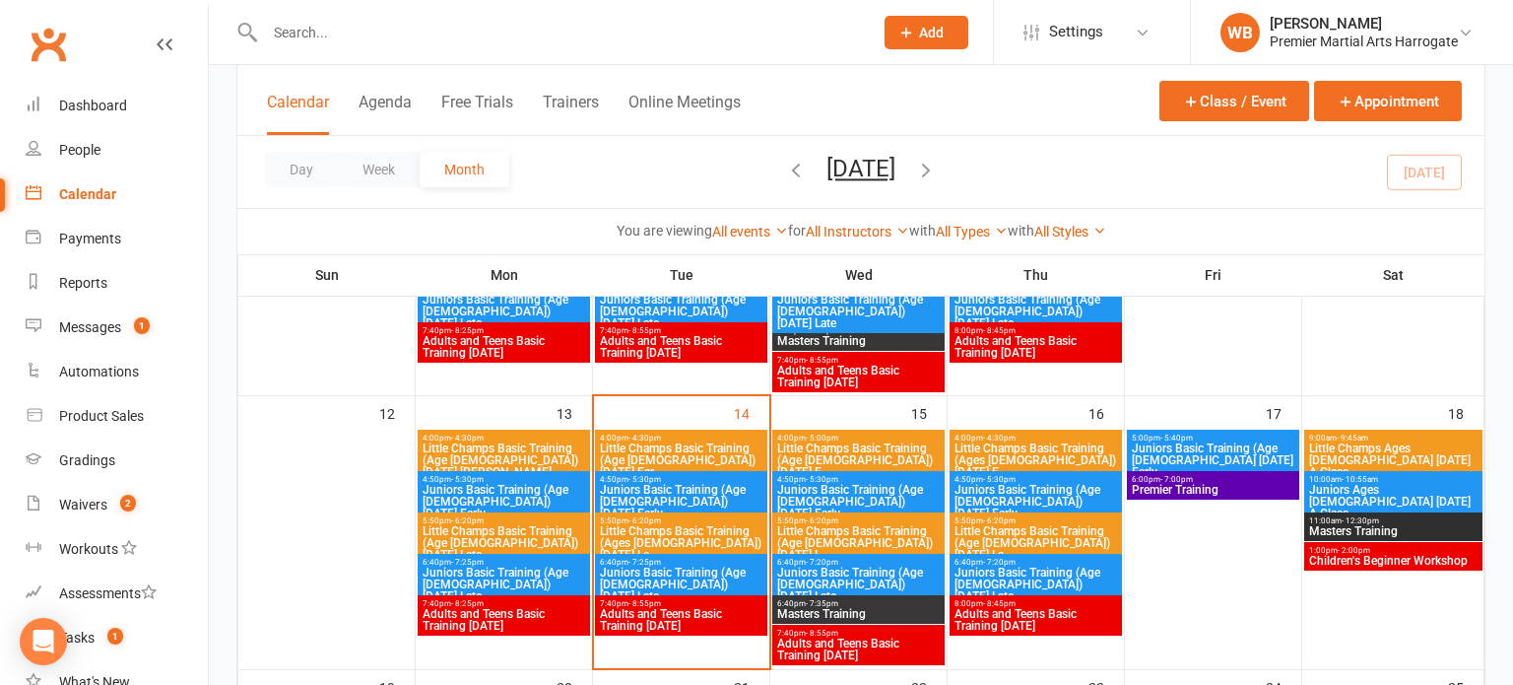
click at [671, 457] on span "Little Champs Basic Training (Age [DEMOGRAPHIC_DATA]) [DATE] Ear..." at bounding box center [681, 459] width 164 height 35
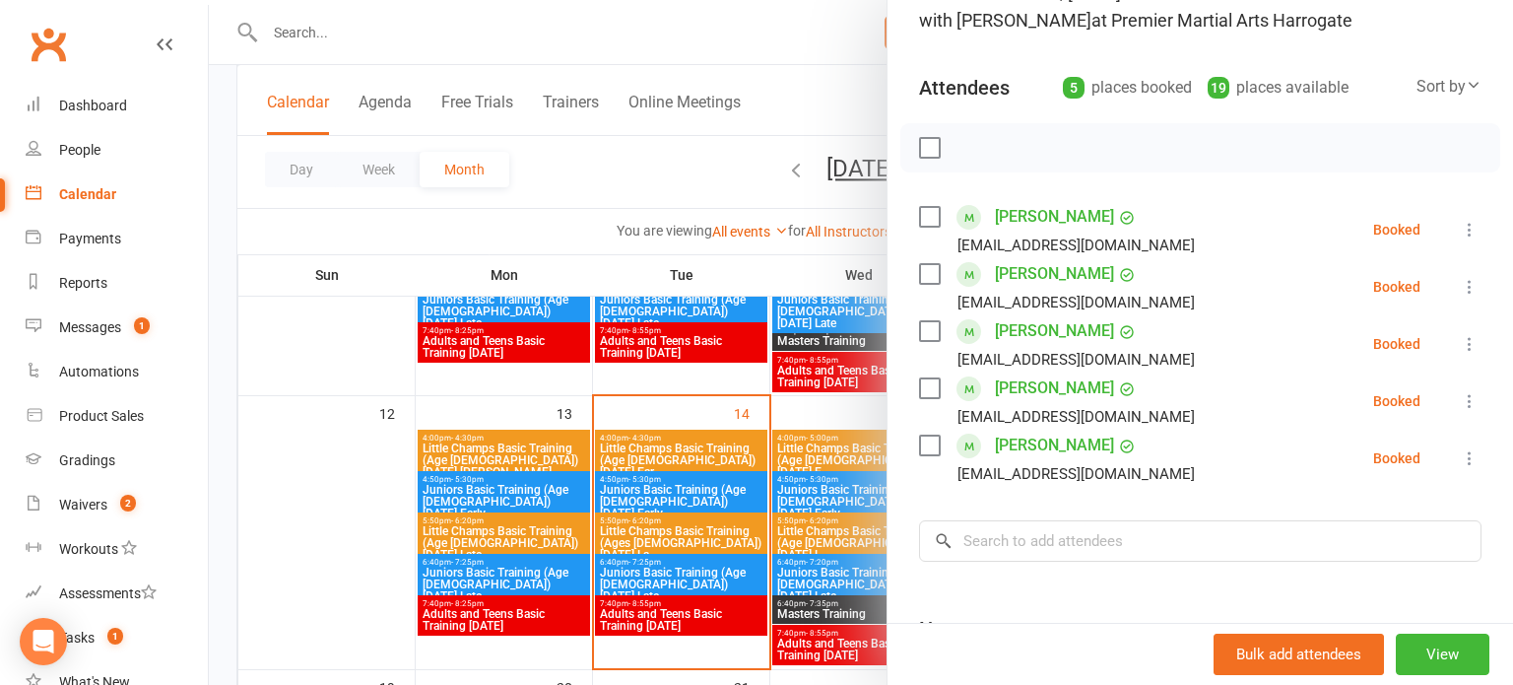
scroll to position [165, 0]
click at [1467, 453] on icon at bounding box center [1470, 458] width 20 height 20
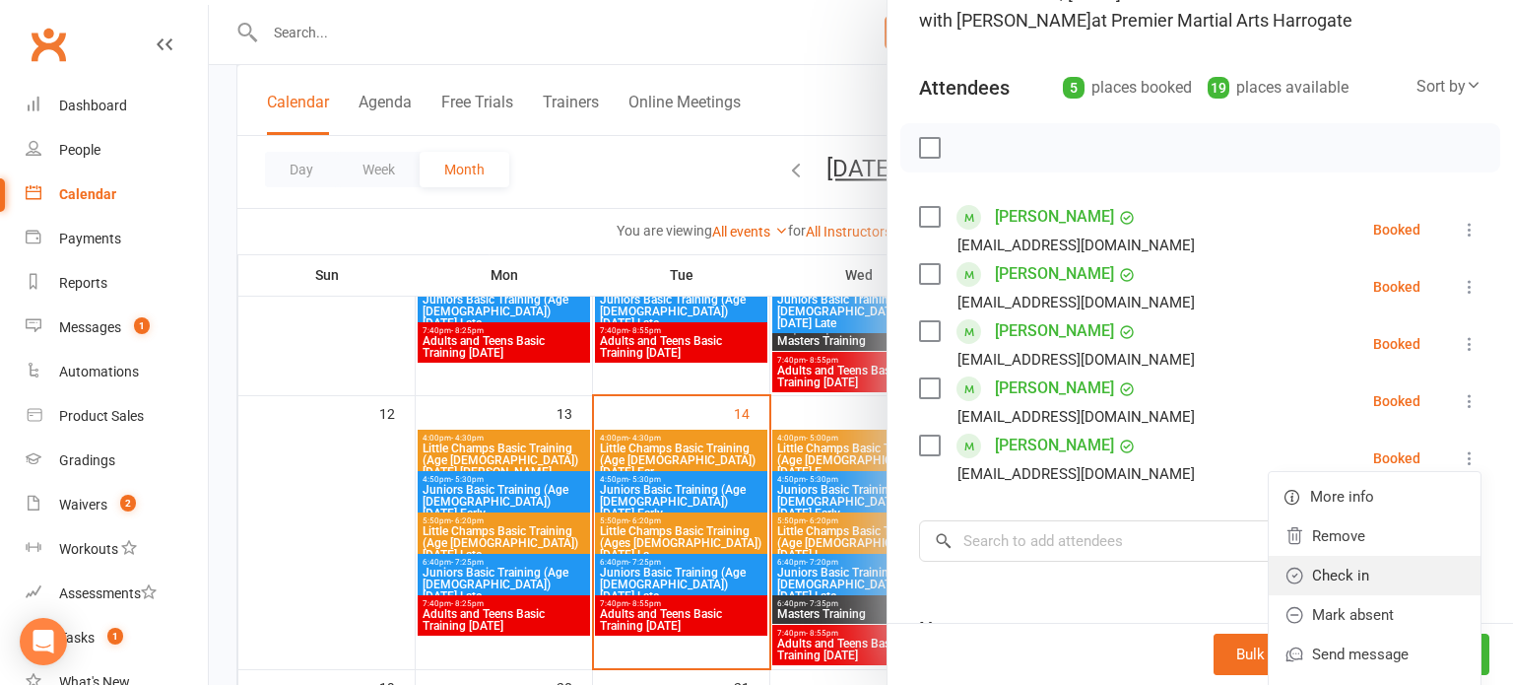
click at [1328, 568] on link "Check in" at bounding box center [1375, 575] width 212 height 39
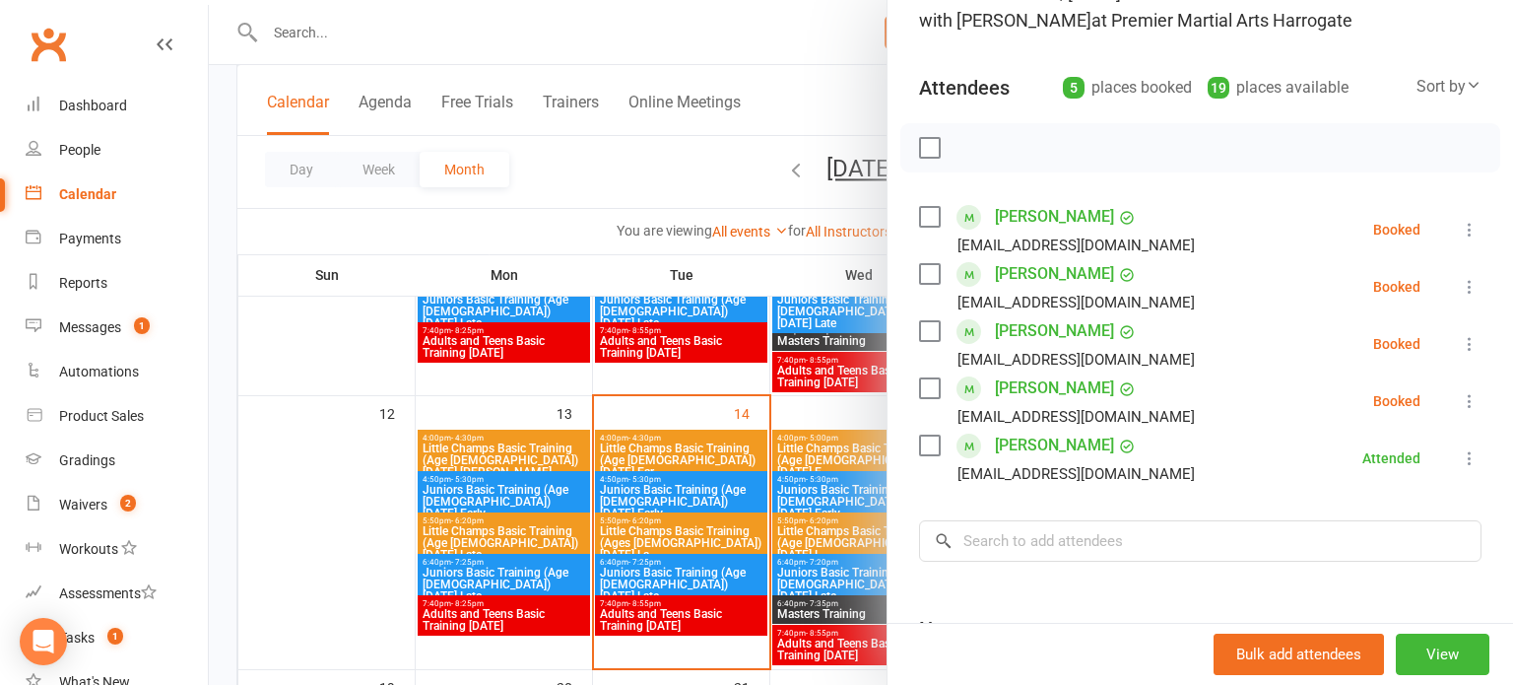
click at [1475, 284] on icon at bounding box center [1470, 287] width 20 height 20
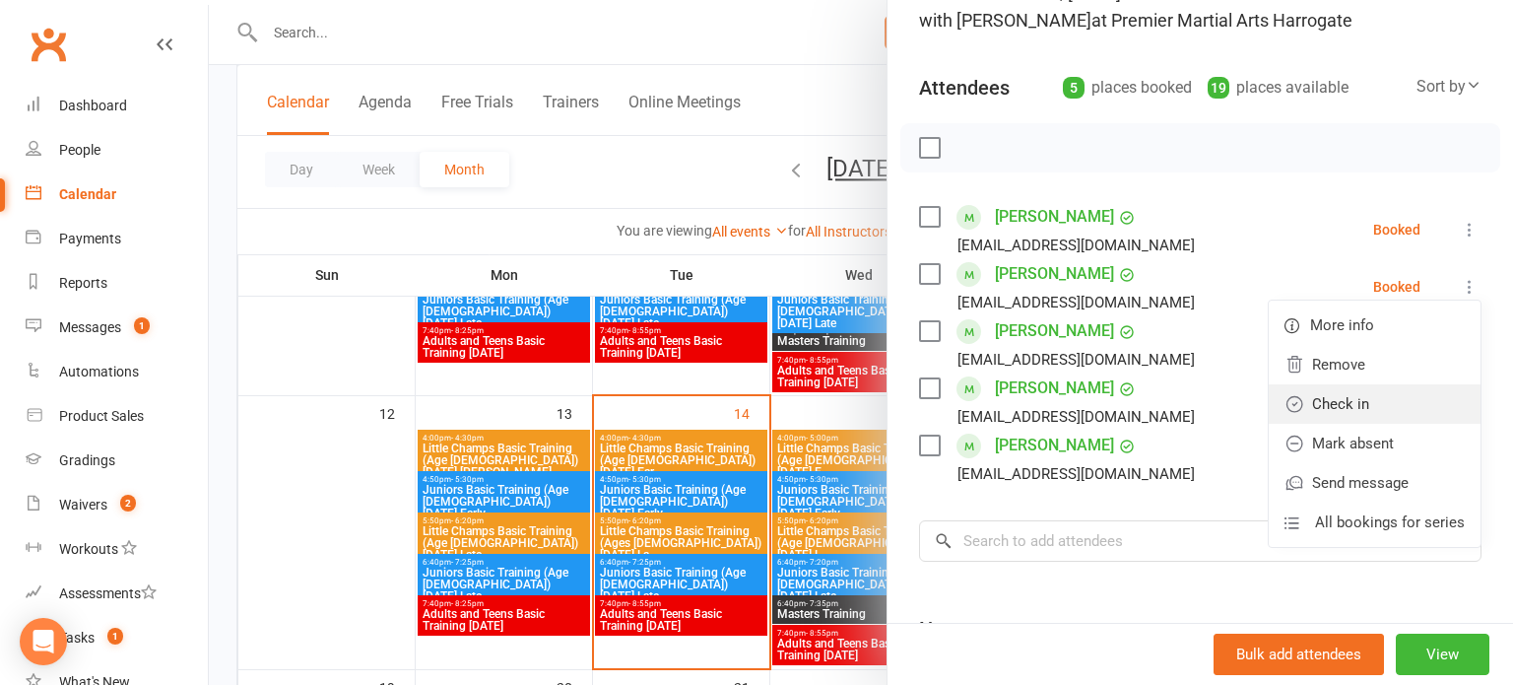
click at [1390, 384] on link "Check in" at bounding box center [1375, 403] width 212 height 39
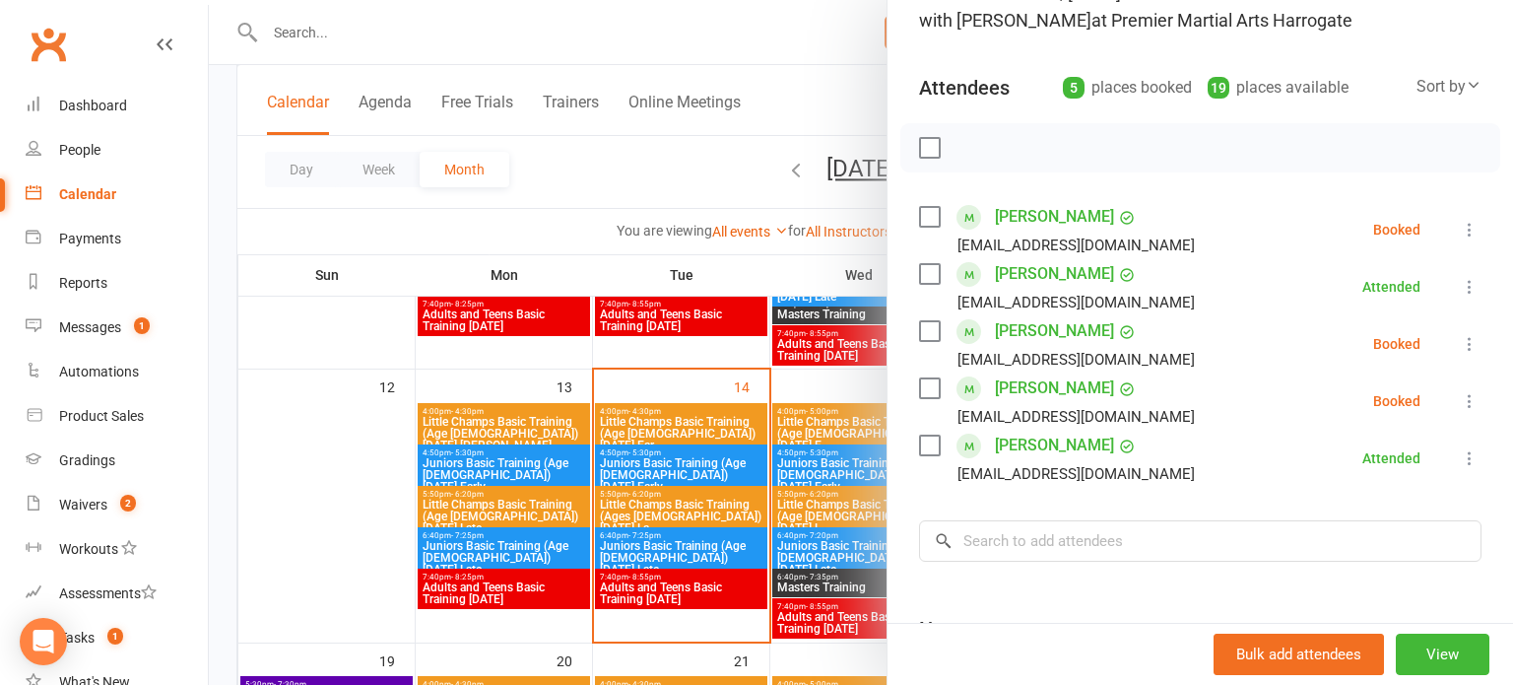
scroll to position [623, 0]
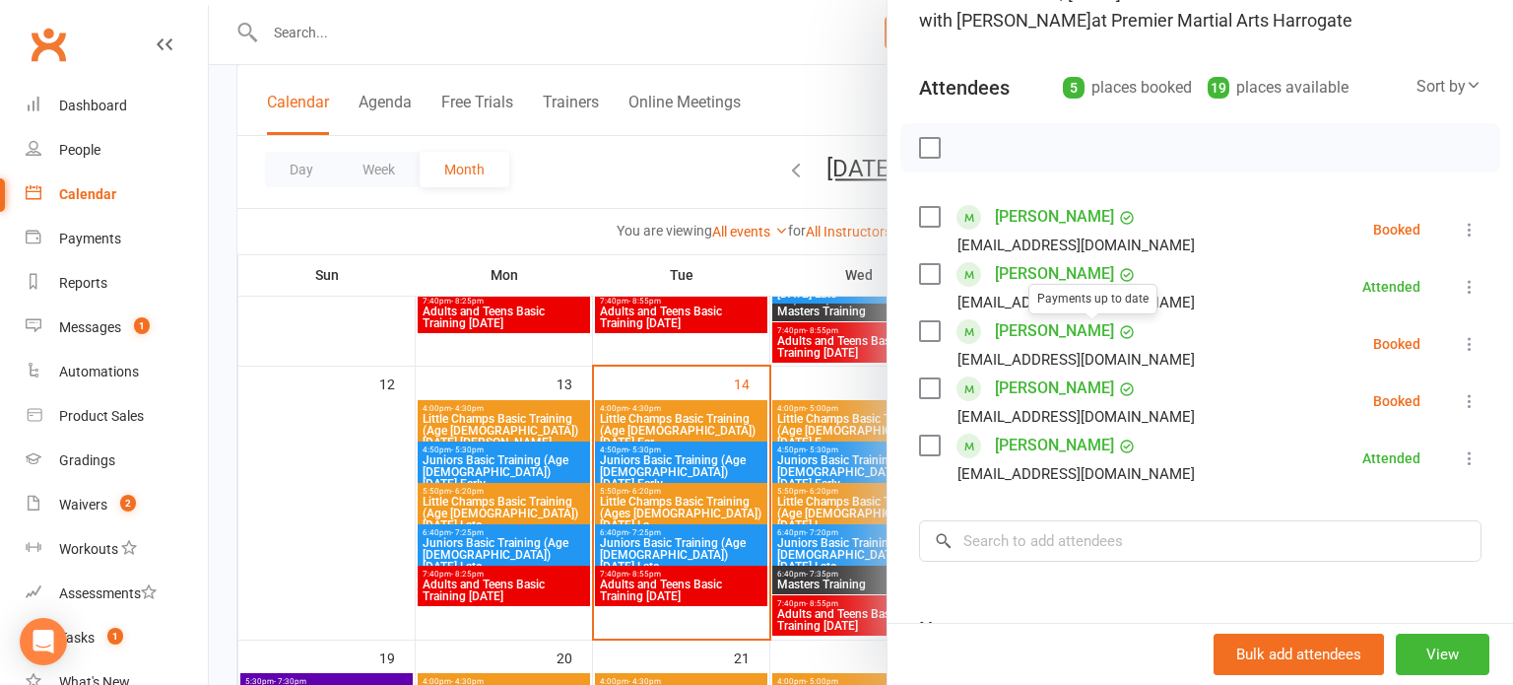
click at [1118, 336] on icon at bounding box center [1127, 332] width 18 height 18
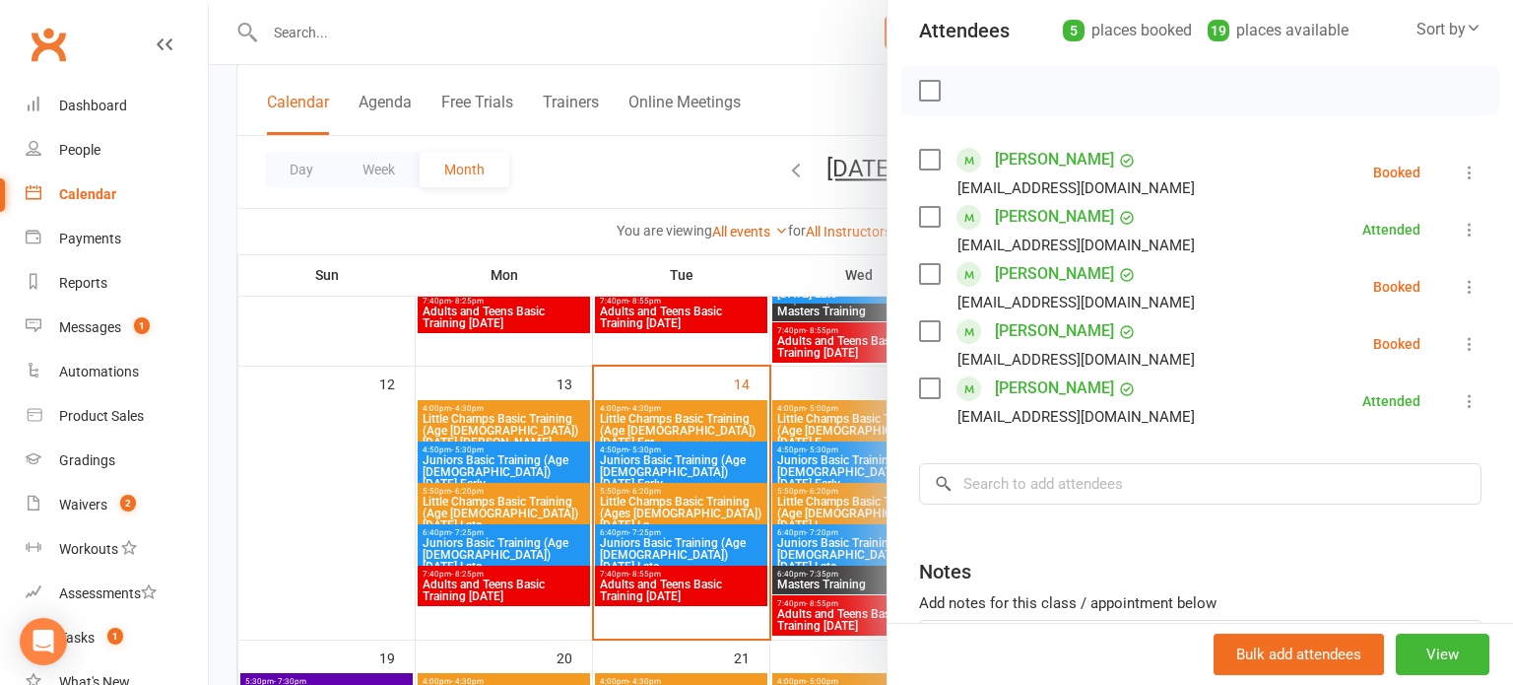
scroll to position [221, 0]
click at [1473, 348] on icon at bounding box center [1470, 346] width 20 height 20
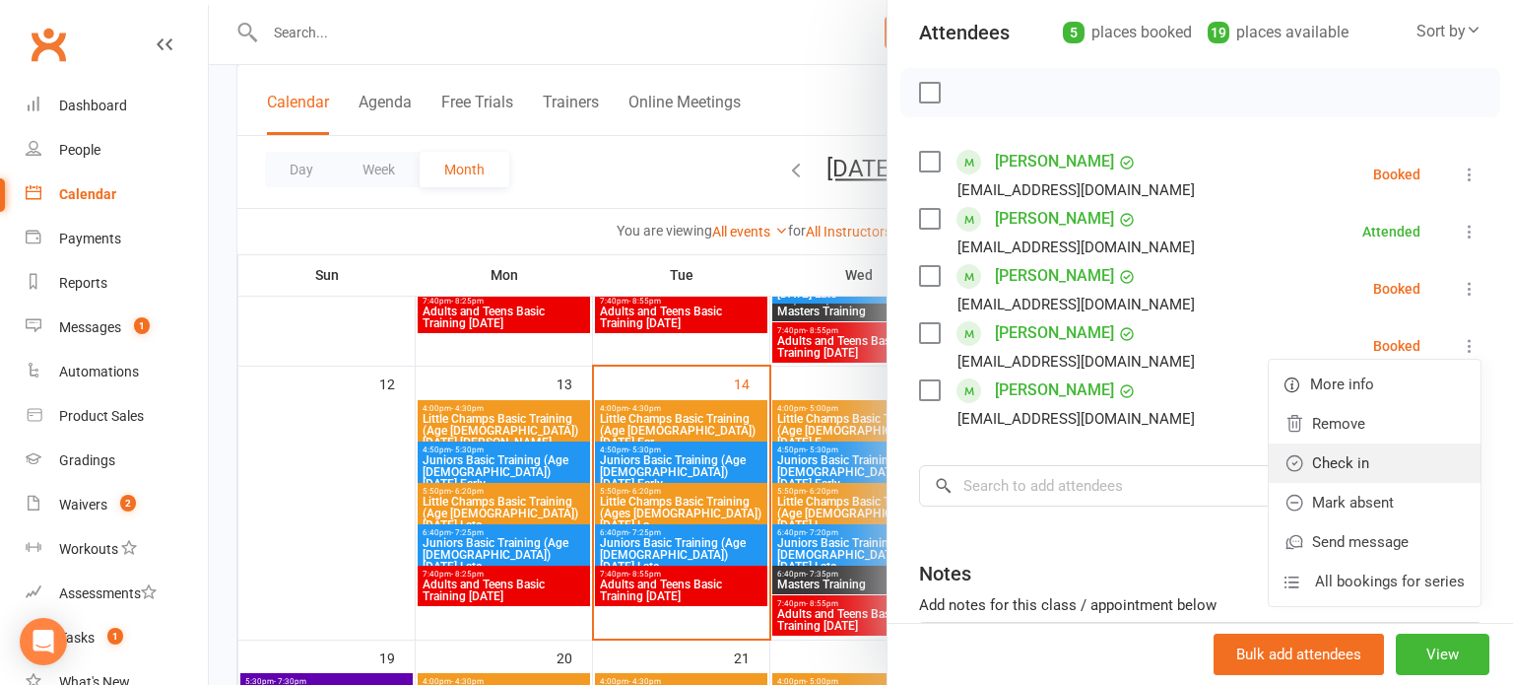
click at [1388, 468] on link "Check in" at bounding box center [1375, 462] width 212 height 39
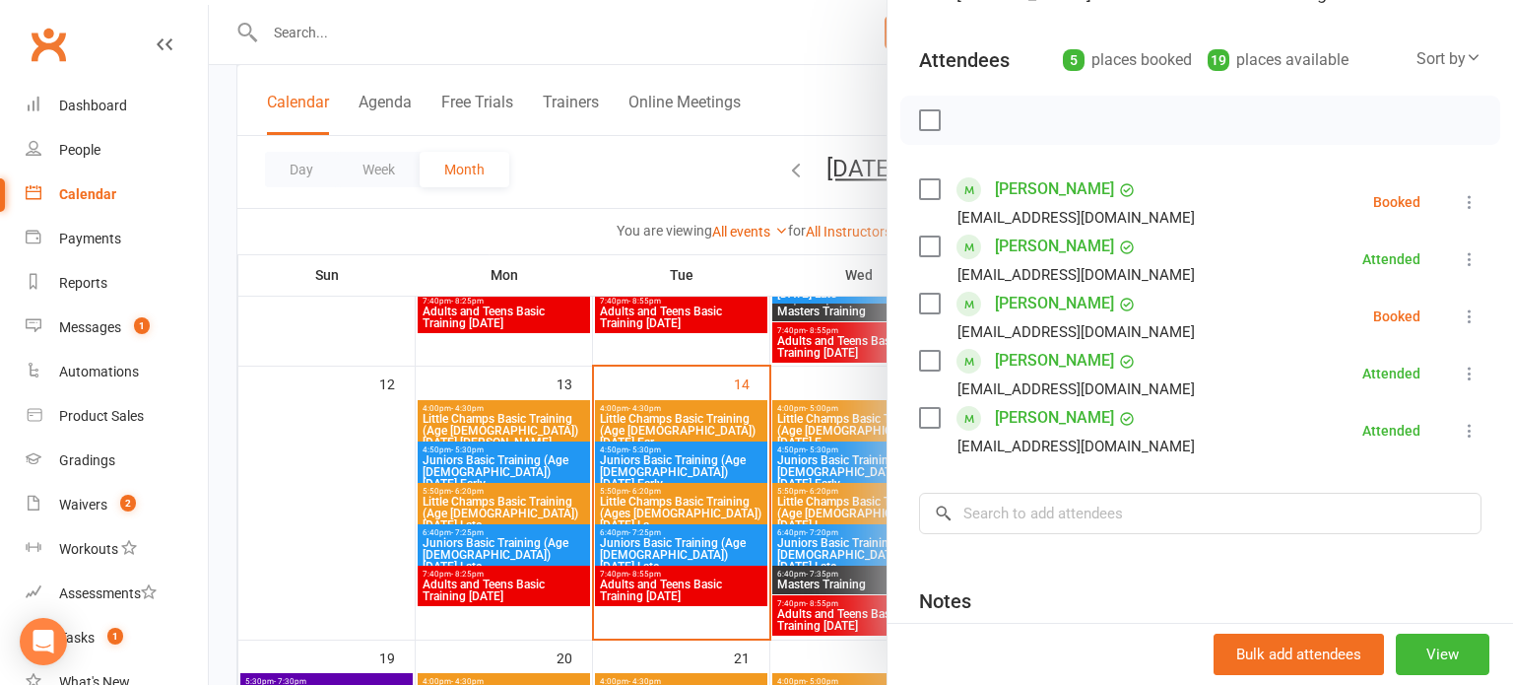
scroll to position [192, 0]
click at [1463, 205] on icon at bounding box center [1470, 203] width 20 height 20
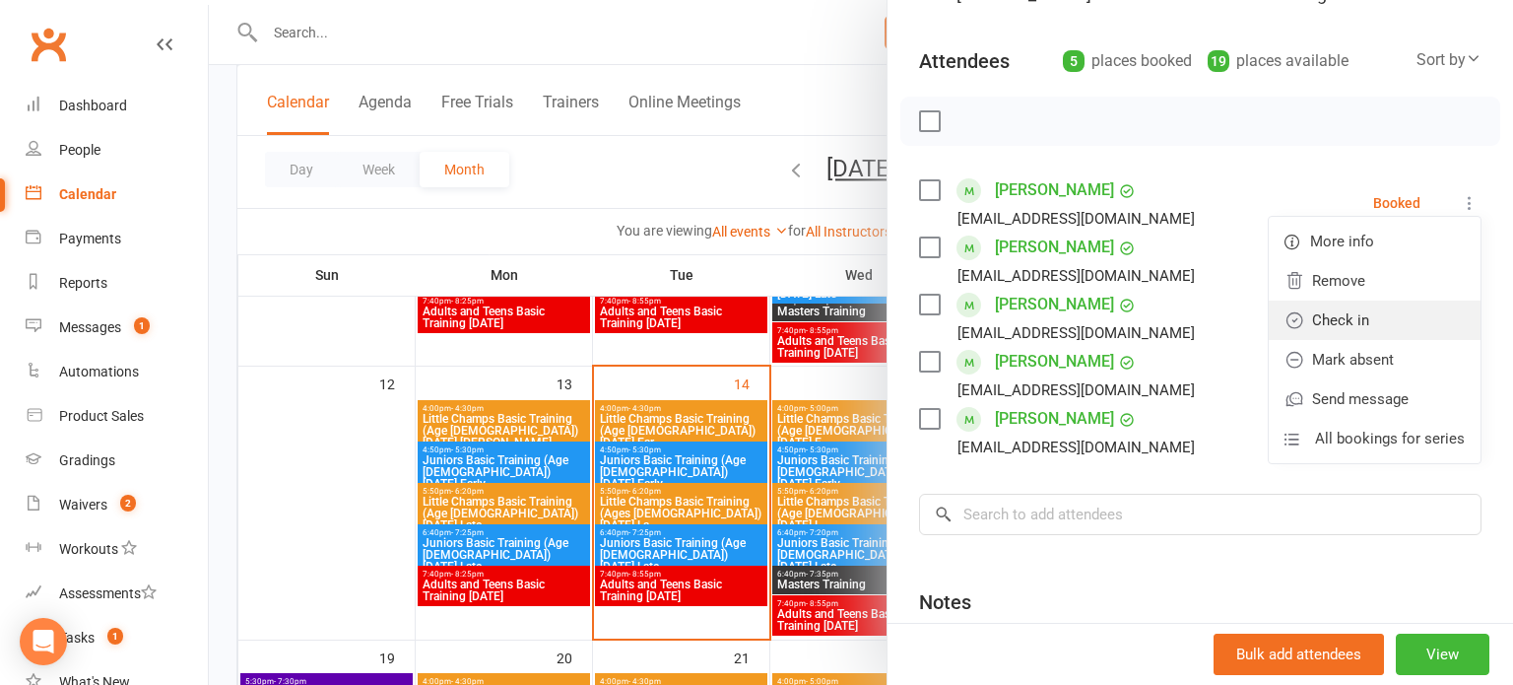
click at [1385, 305] on link "Check in" at bounding box center [1375, 319] width 212 height 39
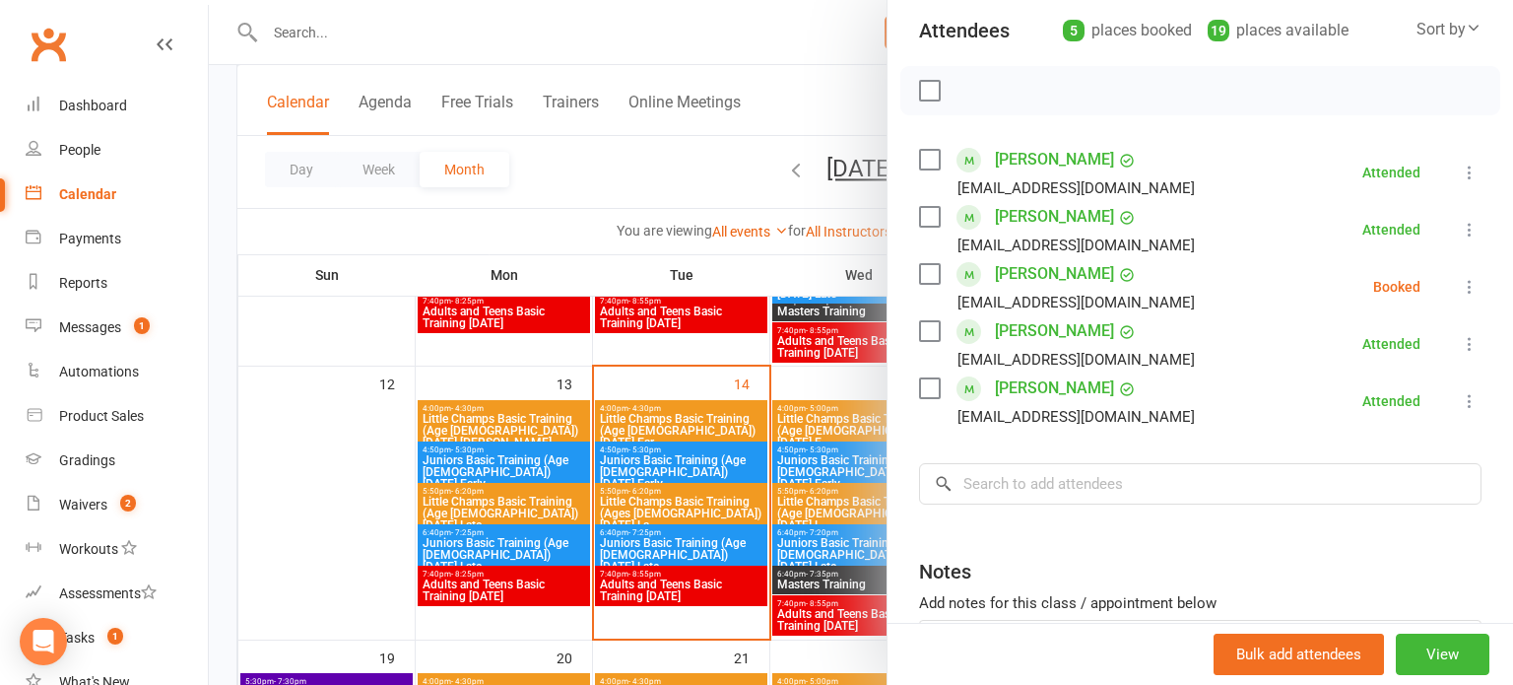
scroll to position [225, 0]
click at [1478, 286] on icon at bounding box center [1470, 285] width 20 height 20
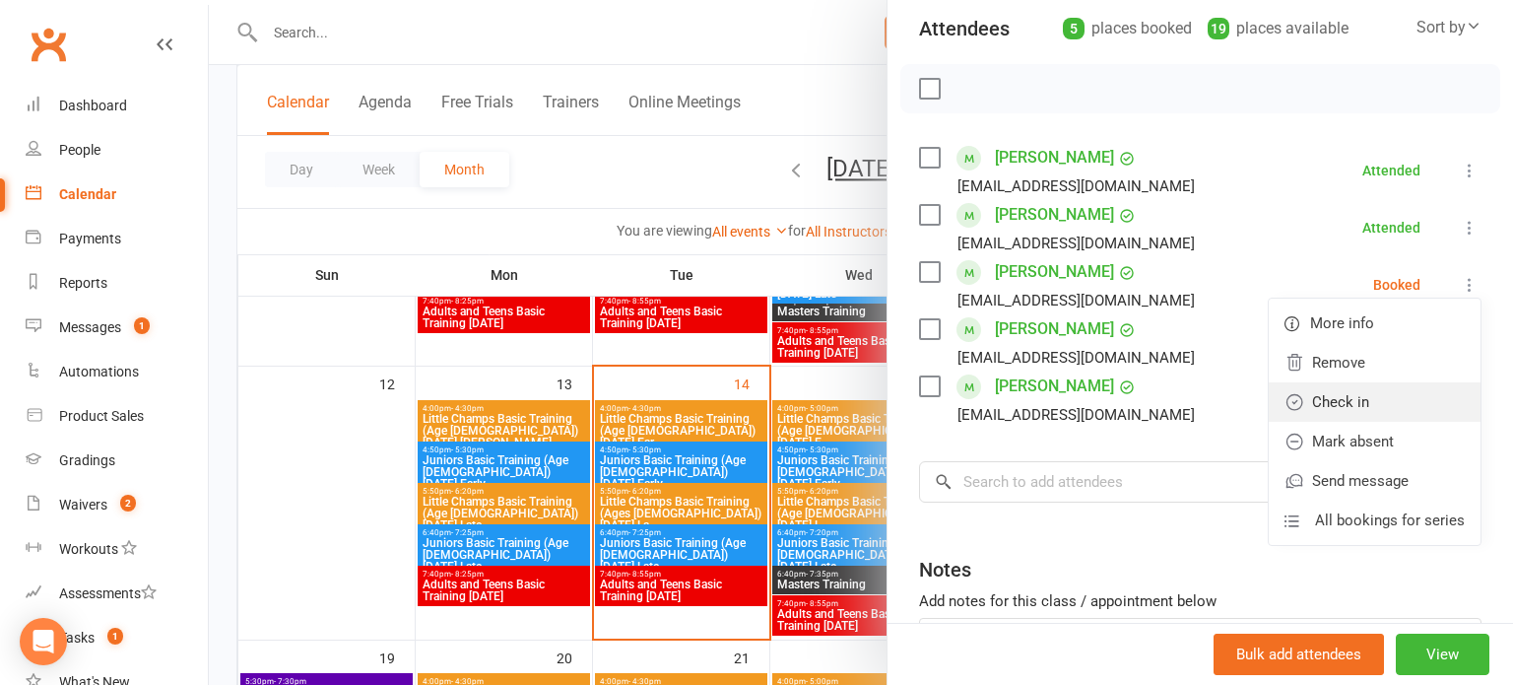
click at [1414, 413] on link "Check in" at bounding box center [1375, 401] width 212 height 39
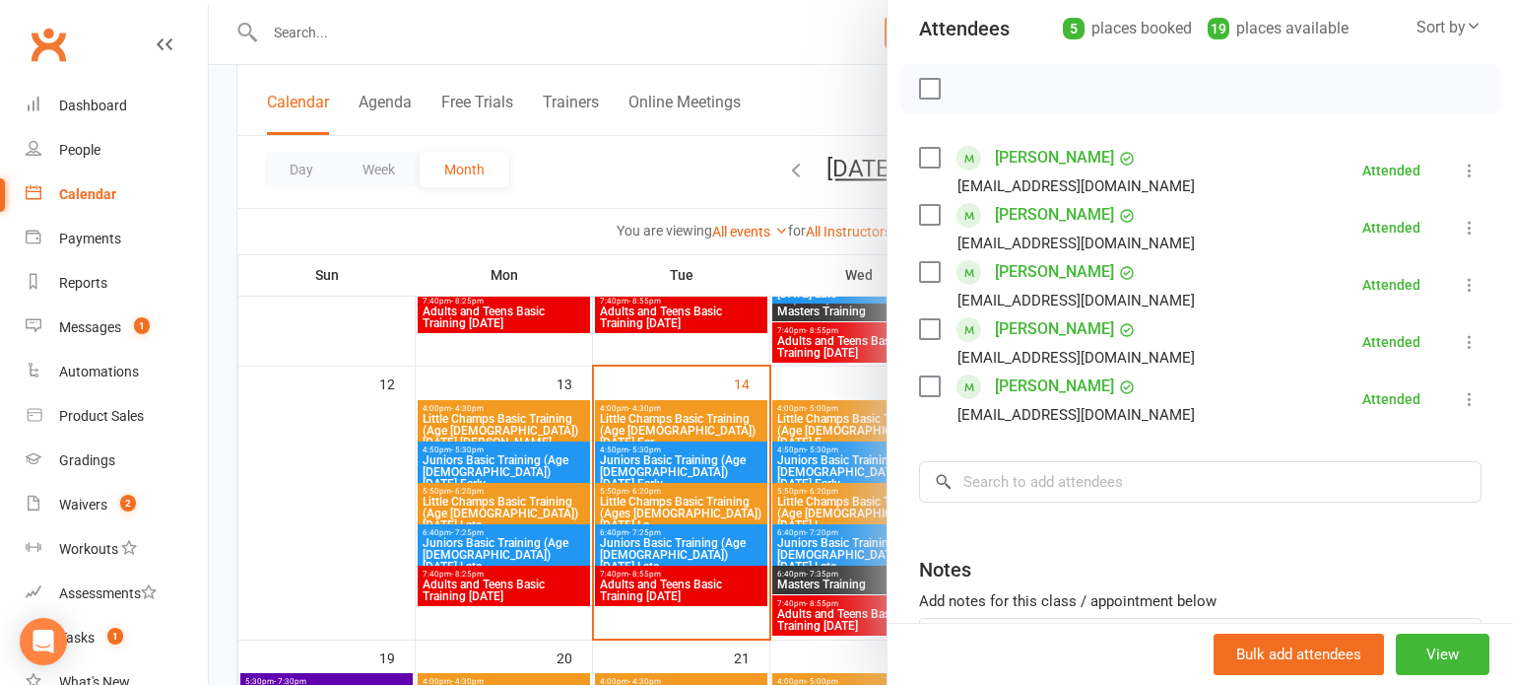
click at [1414, 413] on li "[PERSON_NAME] [EMAIL_ADDRESS][DOMAIN_NAME] Attended More info Remove Mark absen…" at bounding box center [1200, 398] width 562 height 57
